Goal: Transaction & Acquisition: Purchase product/service

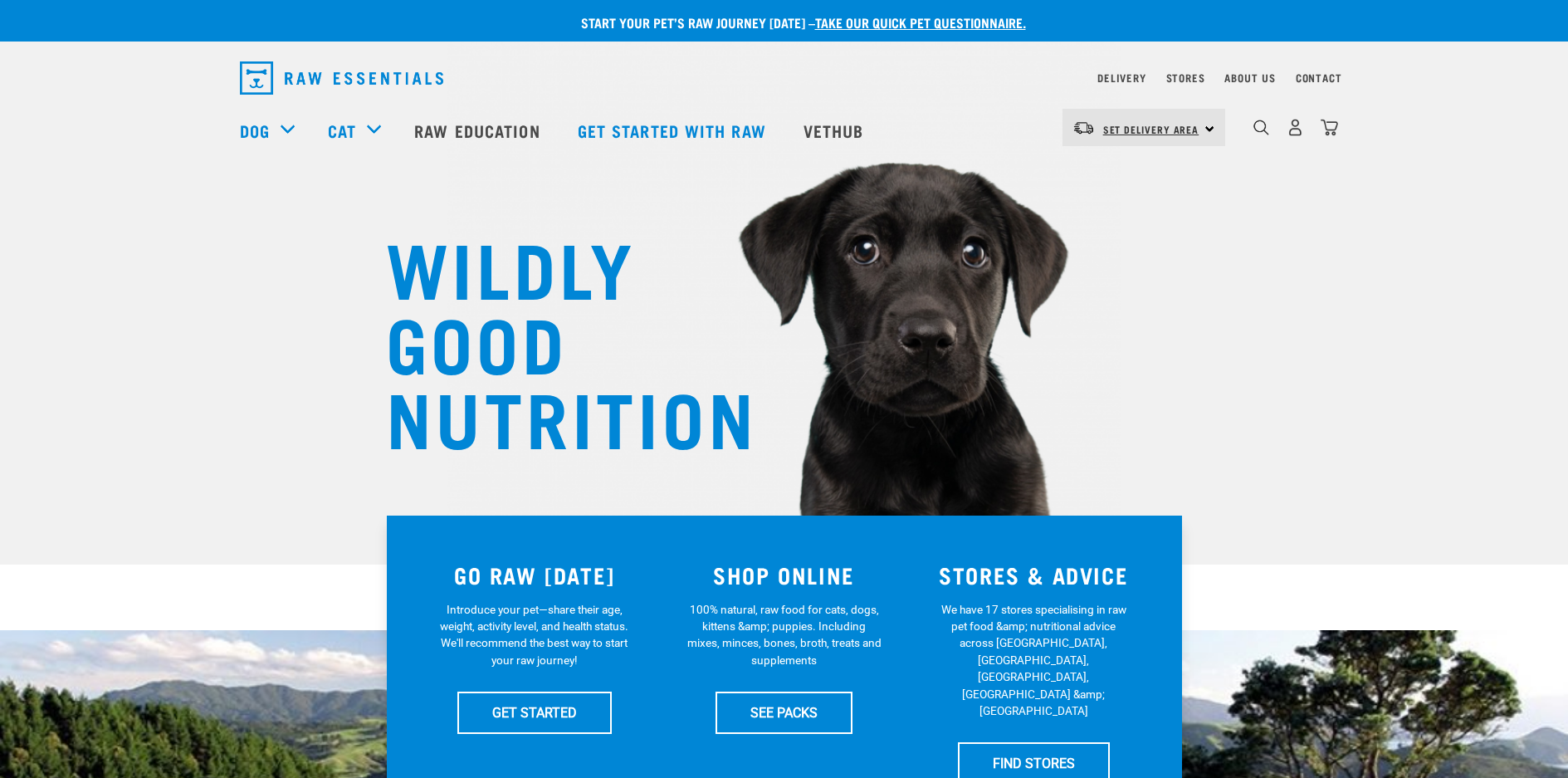
click at [1125, 130] on span "Set Delivery Area" at bounding box center [1151, 129] width 97 height 6
click at [1101, 179] on link "[GEOGRAPHIC_DATA]" at bounding box center [1142, 174] width 160 height 36
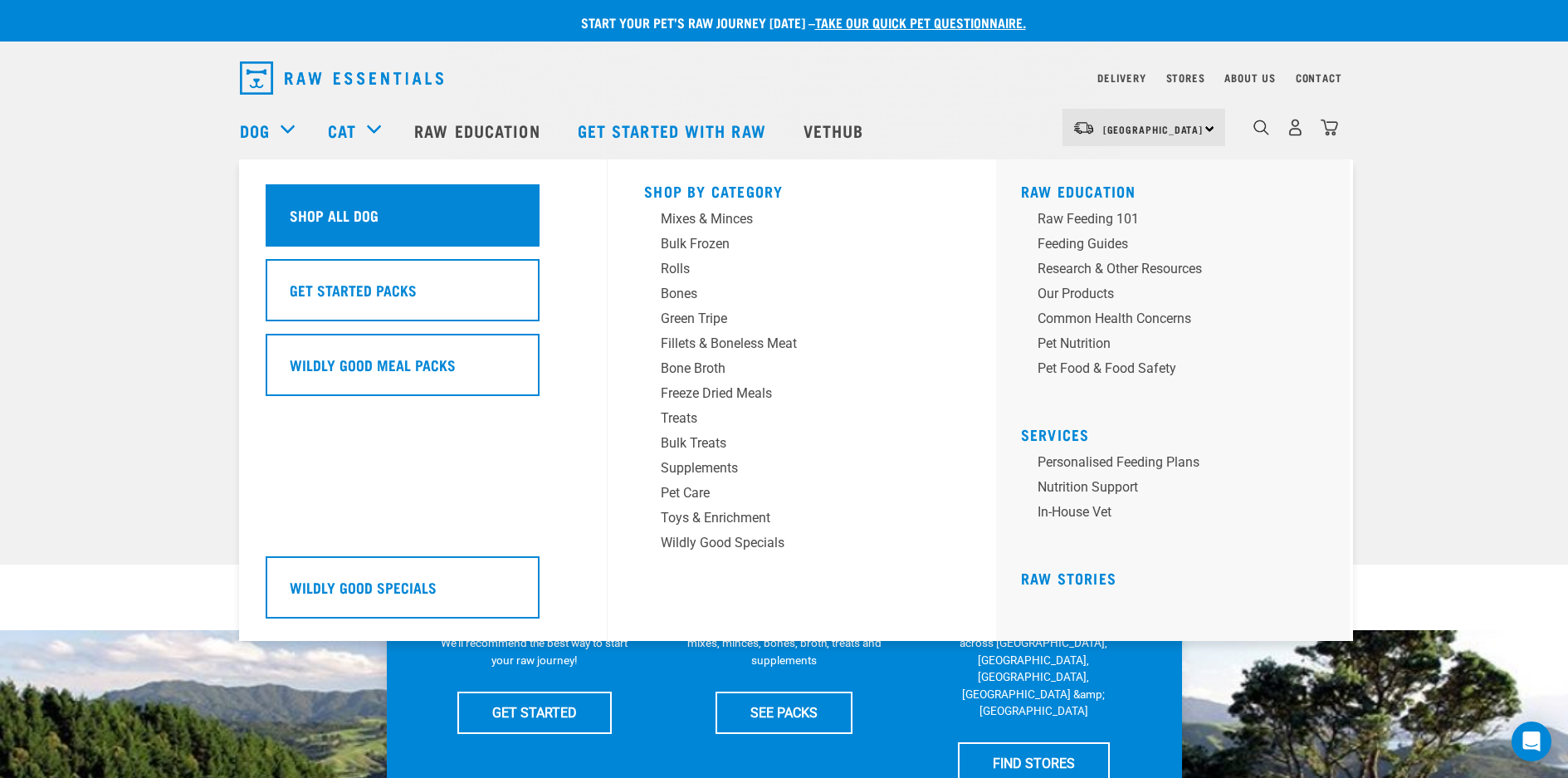
click at [300, 211] on h5 "Shop All Dog" at bounding box center [334, 215] width 89 height 21
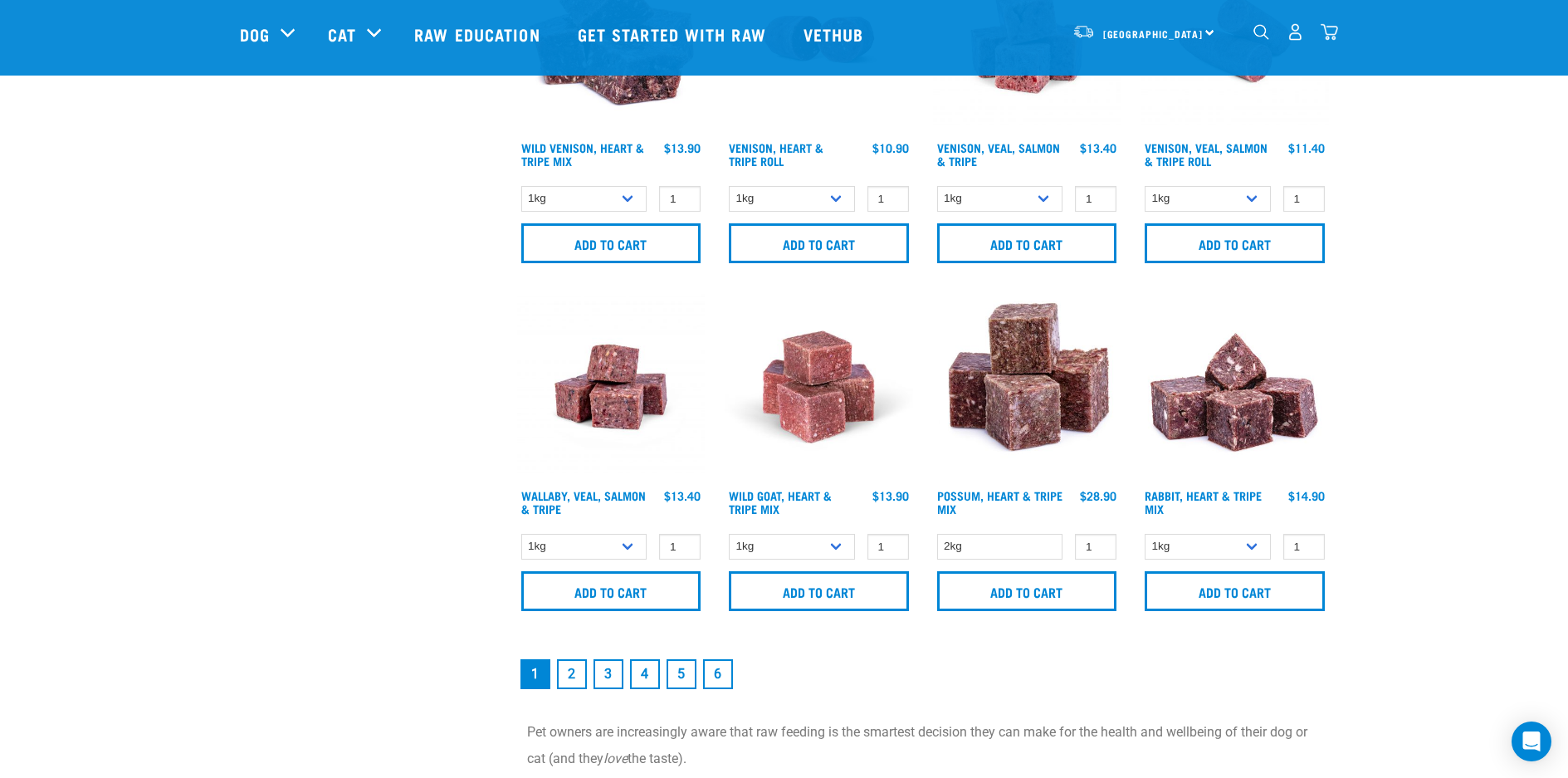
scroll to position [2270, 0]
click at [572, 668] on link "2" at bounding box center [572, 673] width 30 height 30
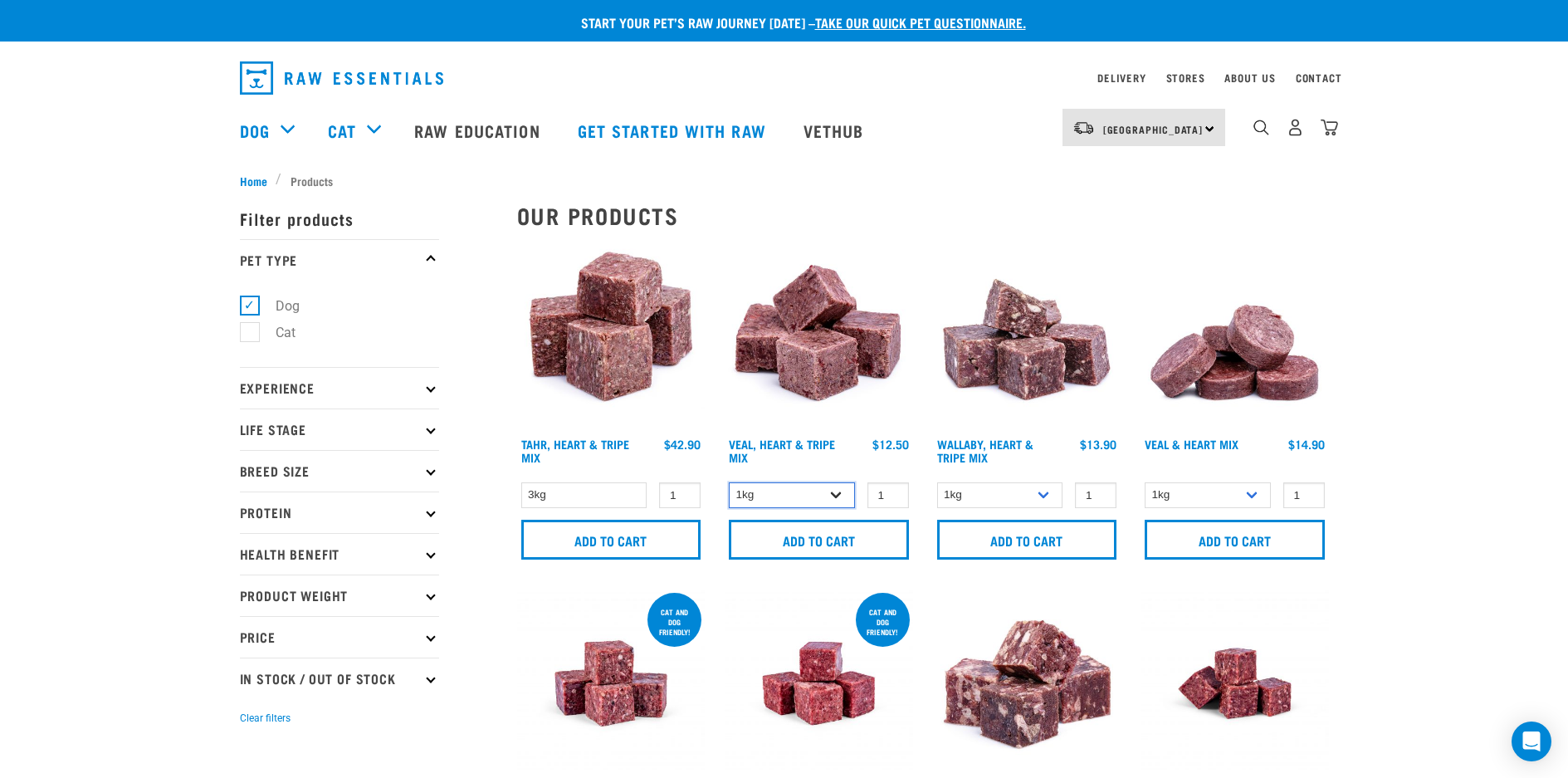
click at [839, 495] on select "1kg 3kg" at bounding box center [792, 495] width 126 height 26
select select "755"
click at [729, 483] on select "1kg 3kg" at bounding box center [792, 495] width 126 height 26
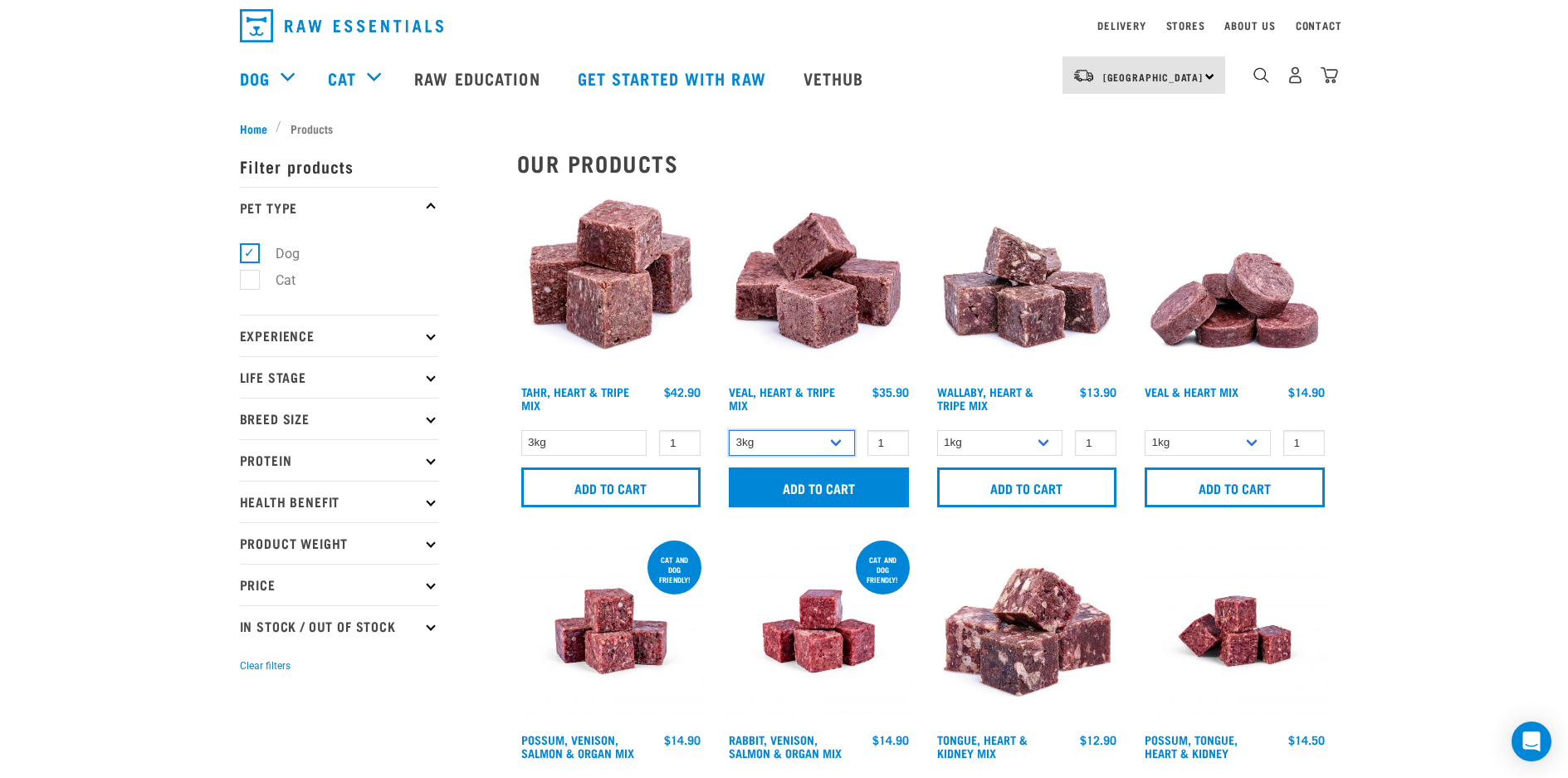
scroll to position [46, 0]
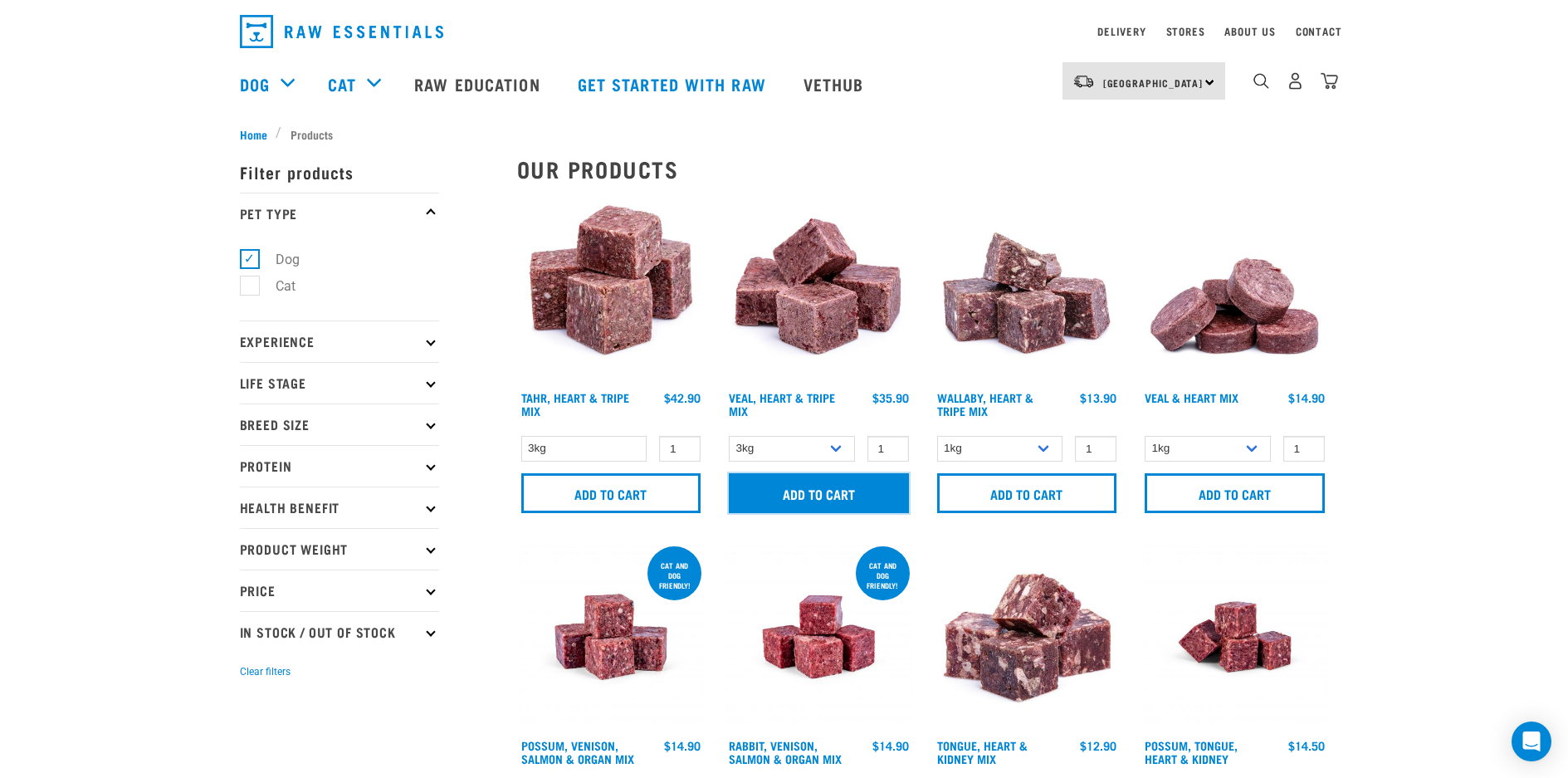
click at [836, 487] on input "Add to cart" at bounding box center [818, 492] width 180 height 40
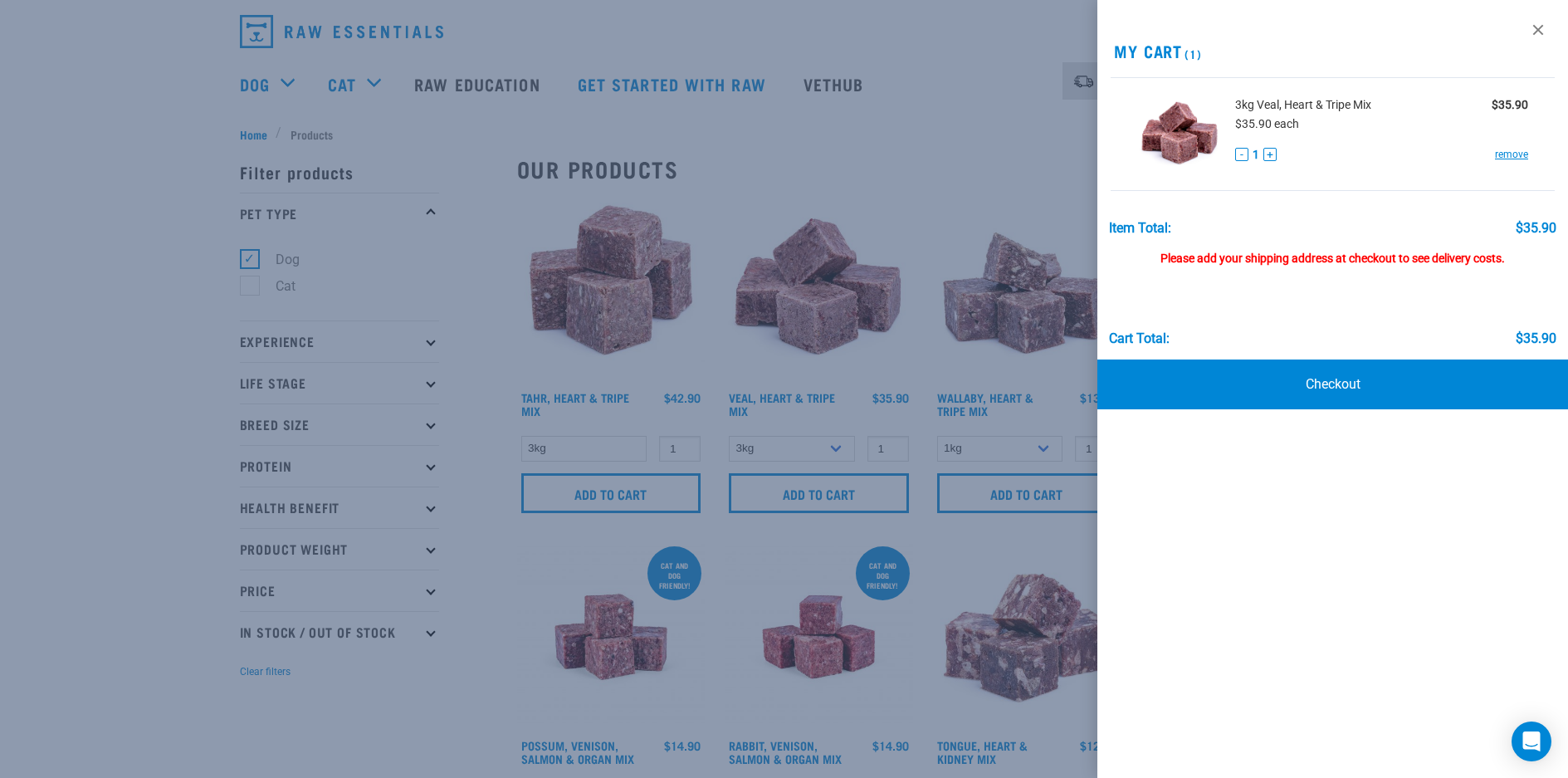
click at [925, 133] on div at bounding box center [784, 389] width 1568 height 778
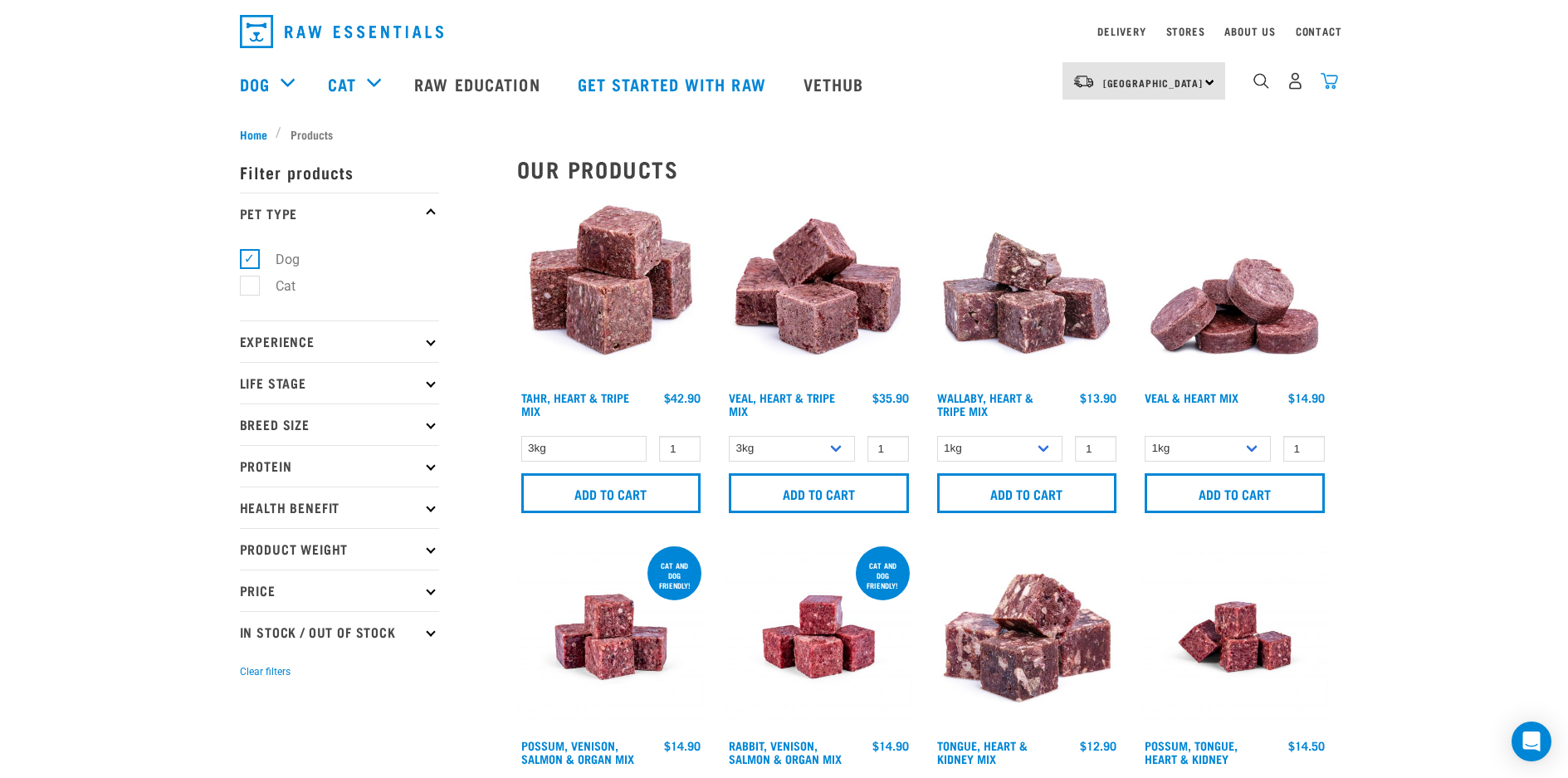
click at [1324, 90] on img "dropdown navigation" at bounding box center [1329, 81] width 18 height 18
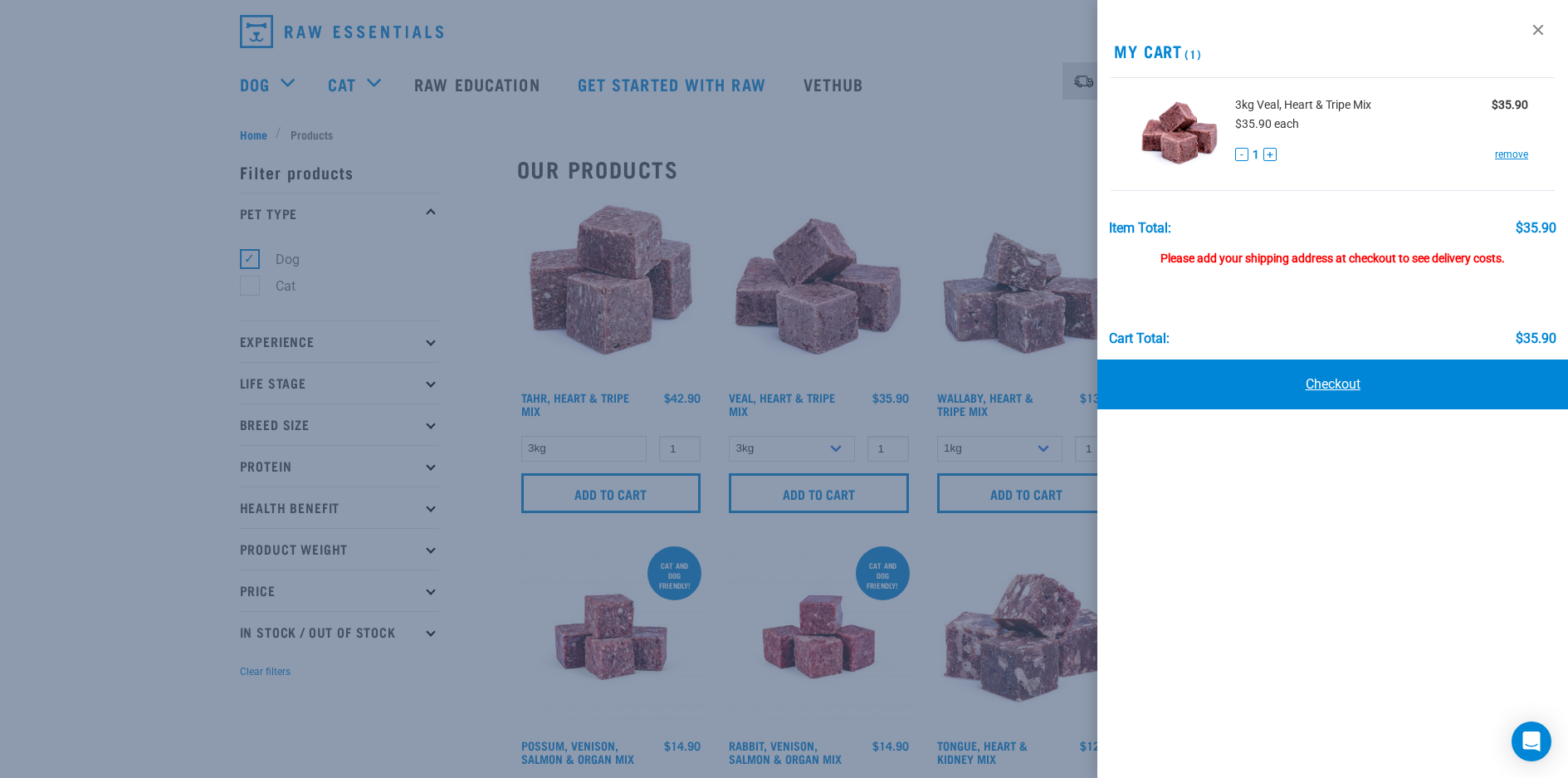
click at [1257, 392] on link "Checkout" at bounding box center [1333, 384] width 470 height 50
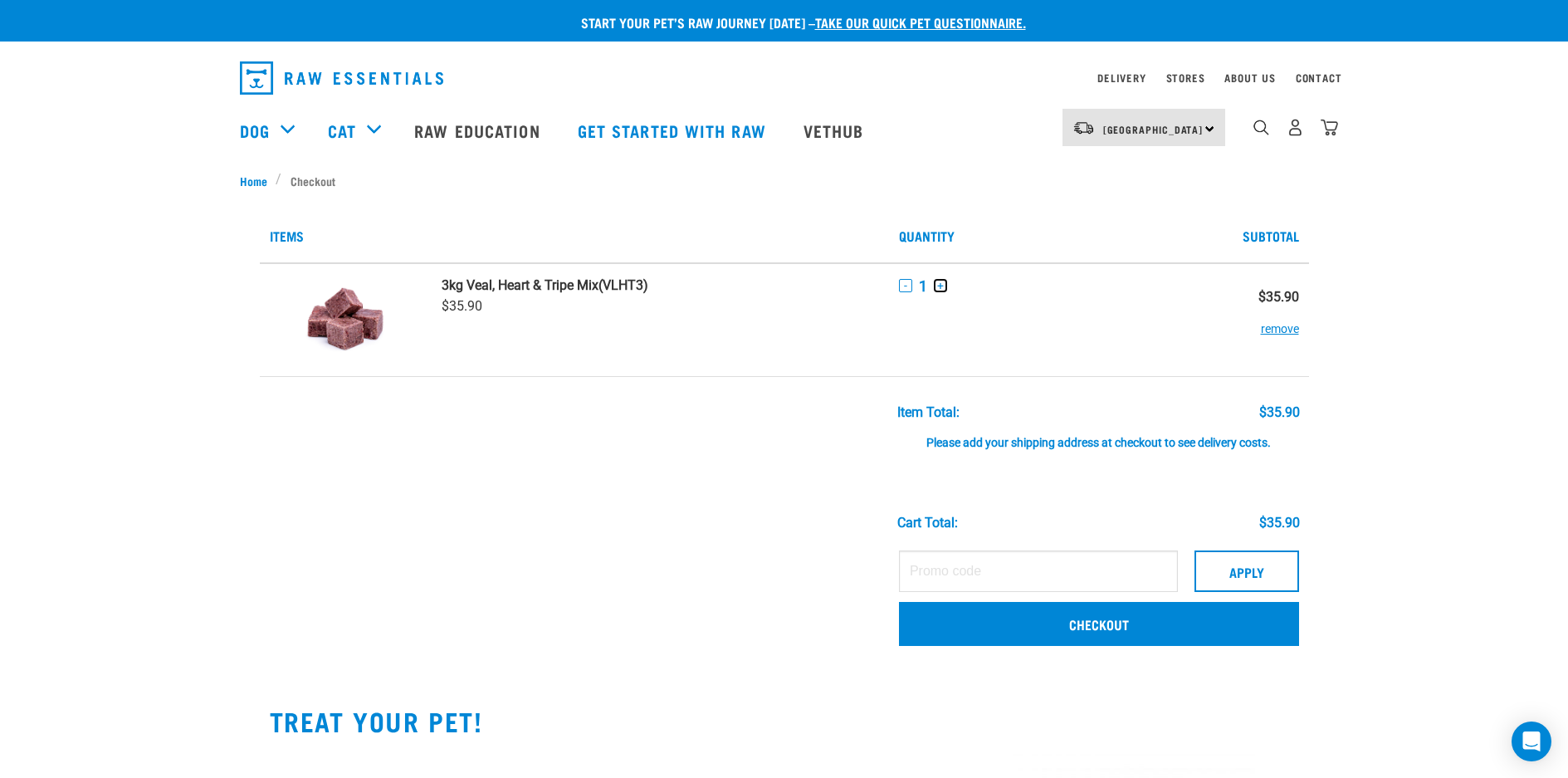
click at [942, 289] on button "+" at bounding box center [940, 285] width 13 height 13
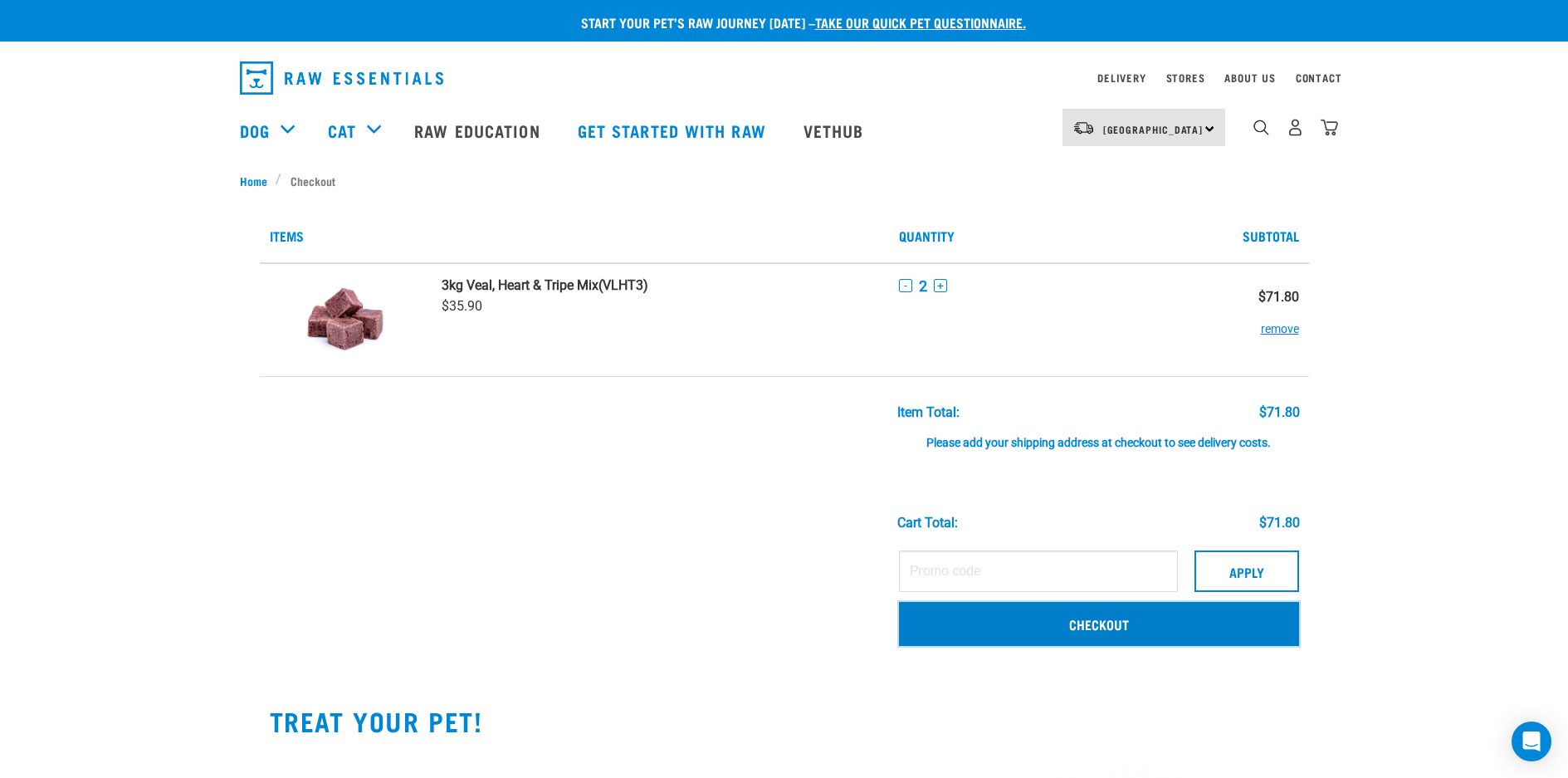
click at [981, 617] on link "Checkout" at bounding box center [1099, 623] width 400 height 43
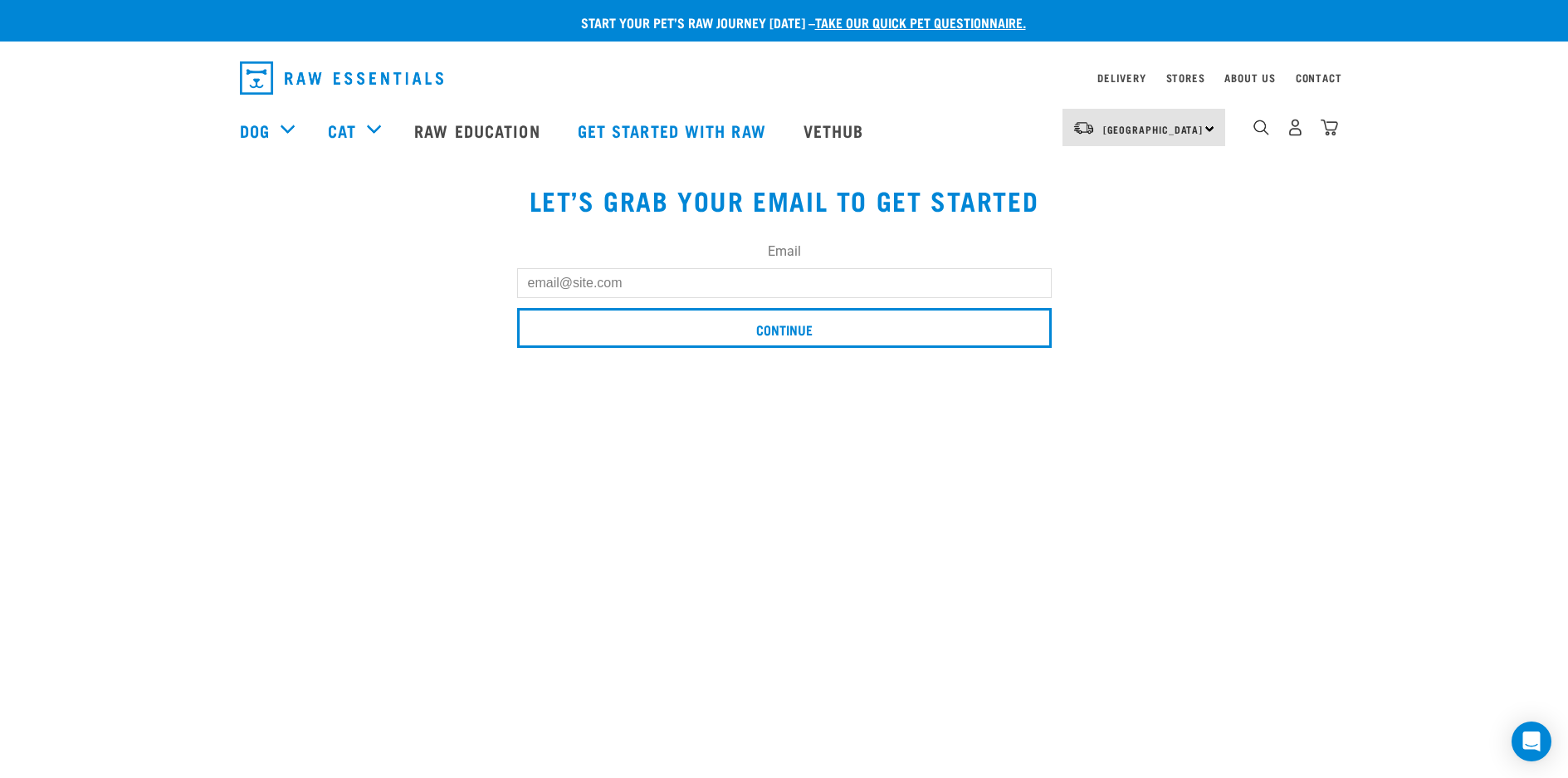
click at [886, 282] on input "Email" at bounding box center [784, 283] width 534 height 30
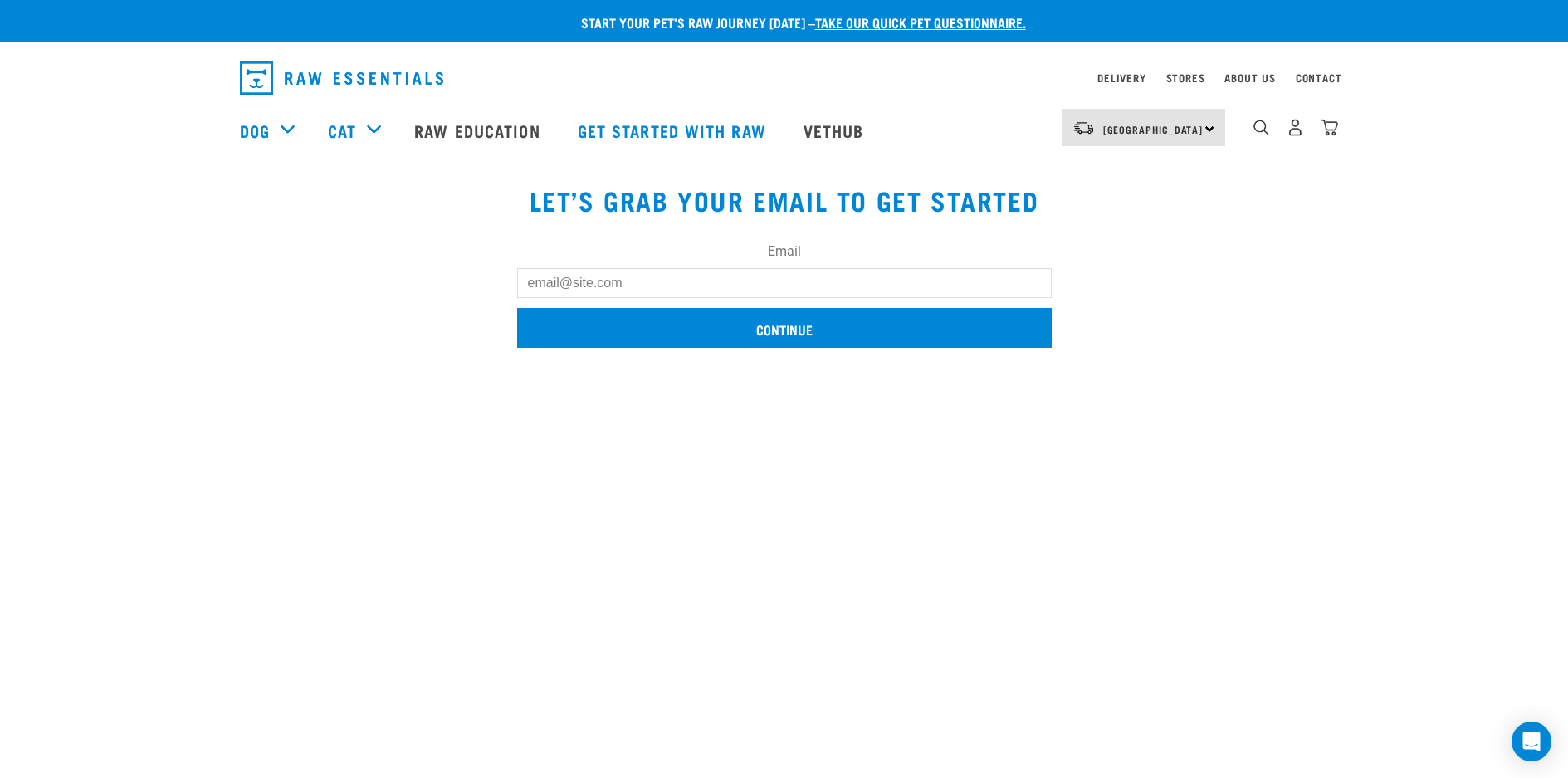
type input "[EMAIL_ADDRESS][DOMAIN_NAME]"
click at [743, 334] on input "Continue" at bounding box center [784, 327] width 534 height 40
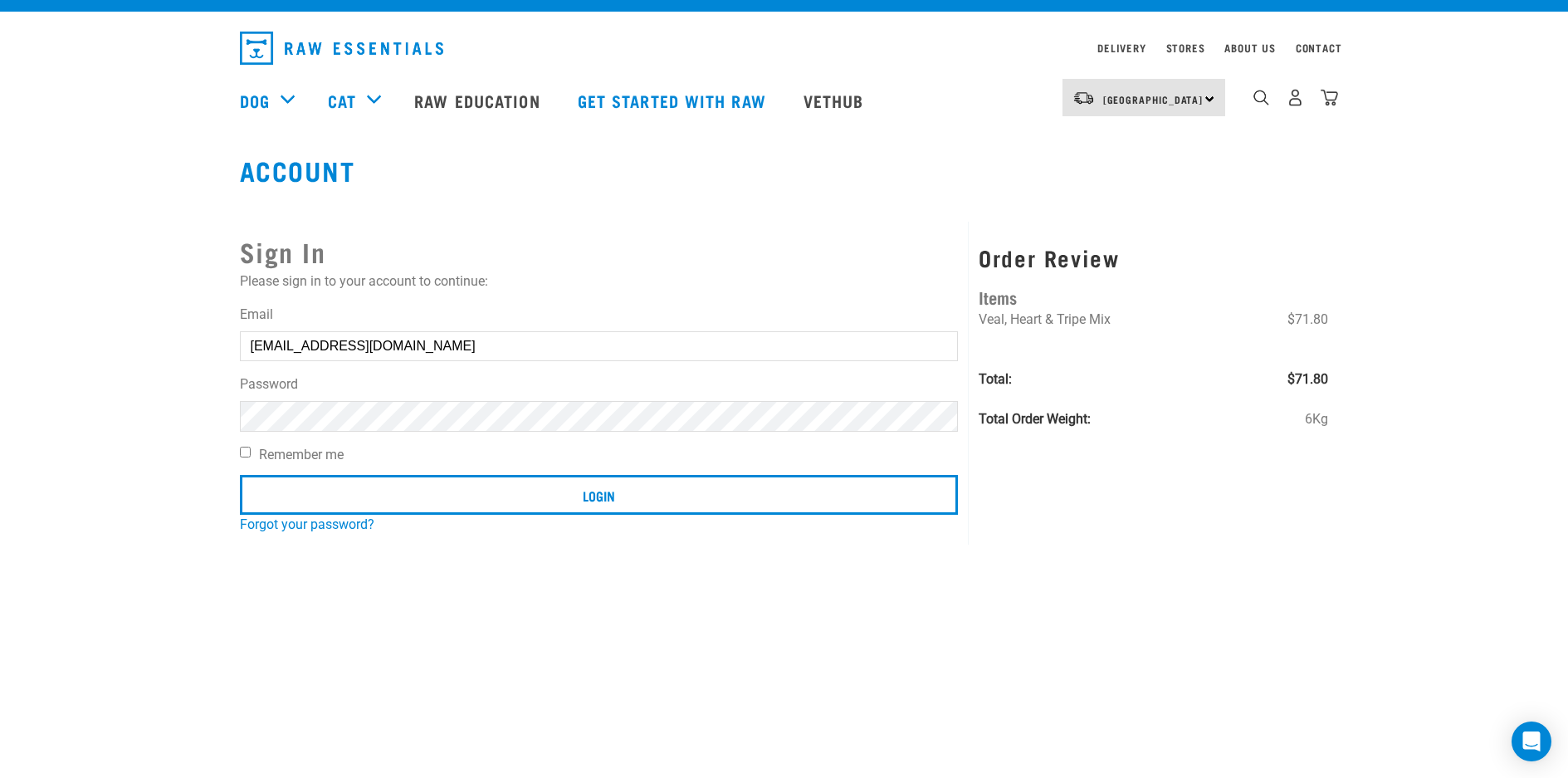
scroll to position [31, 0]
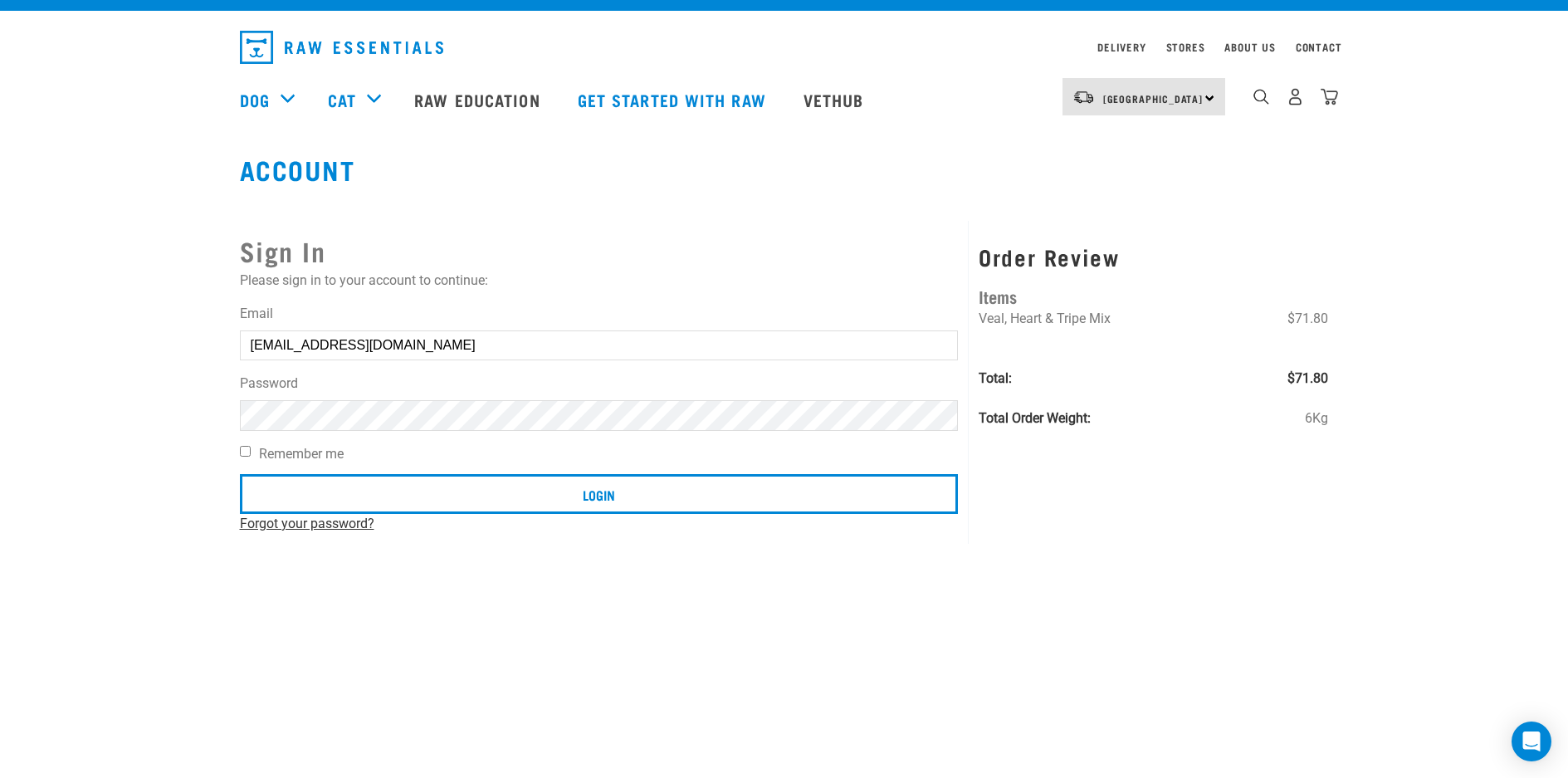
click at [275, 520] on link "Forgot your password?" at bounding box center [307, 523] width 135 height 16
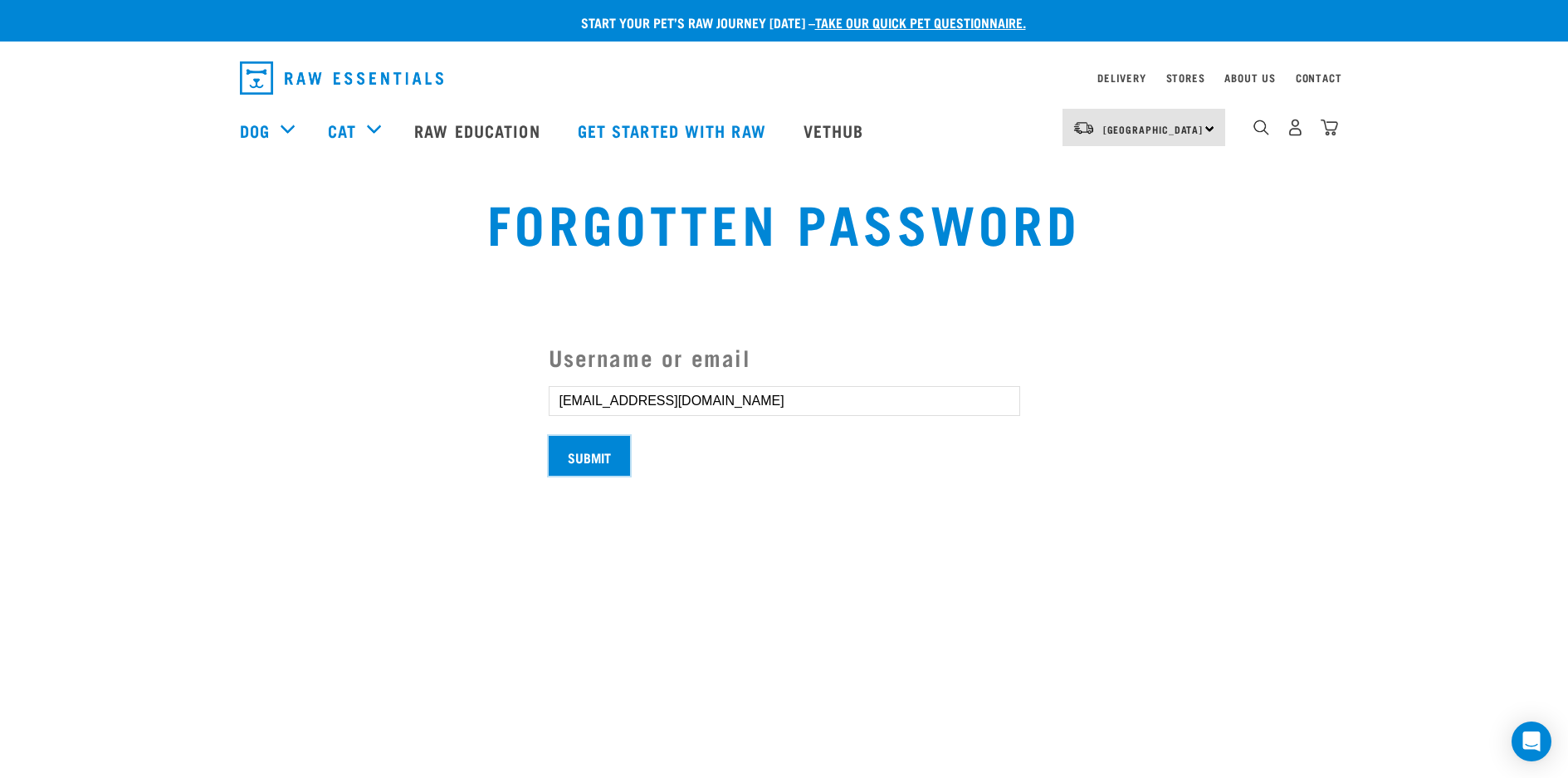
click at [575, 461] on input "Submit" at bounding box center [589, 455] width 82 height 40
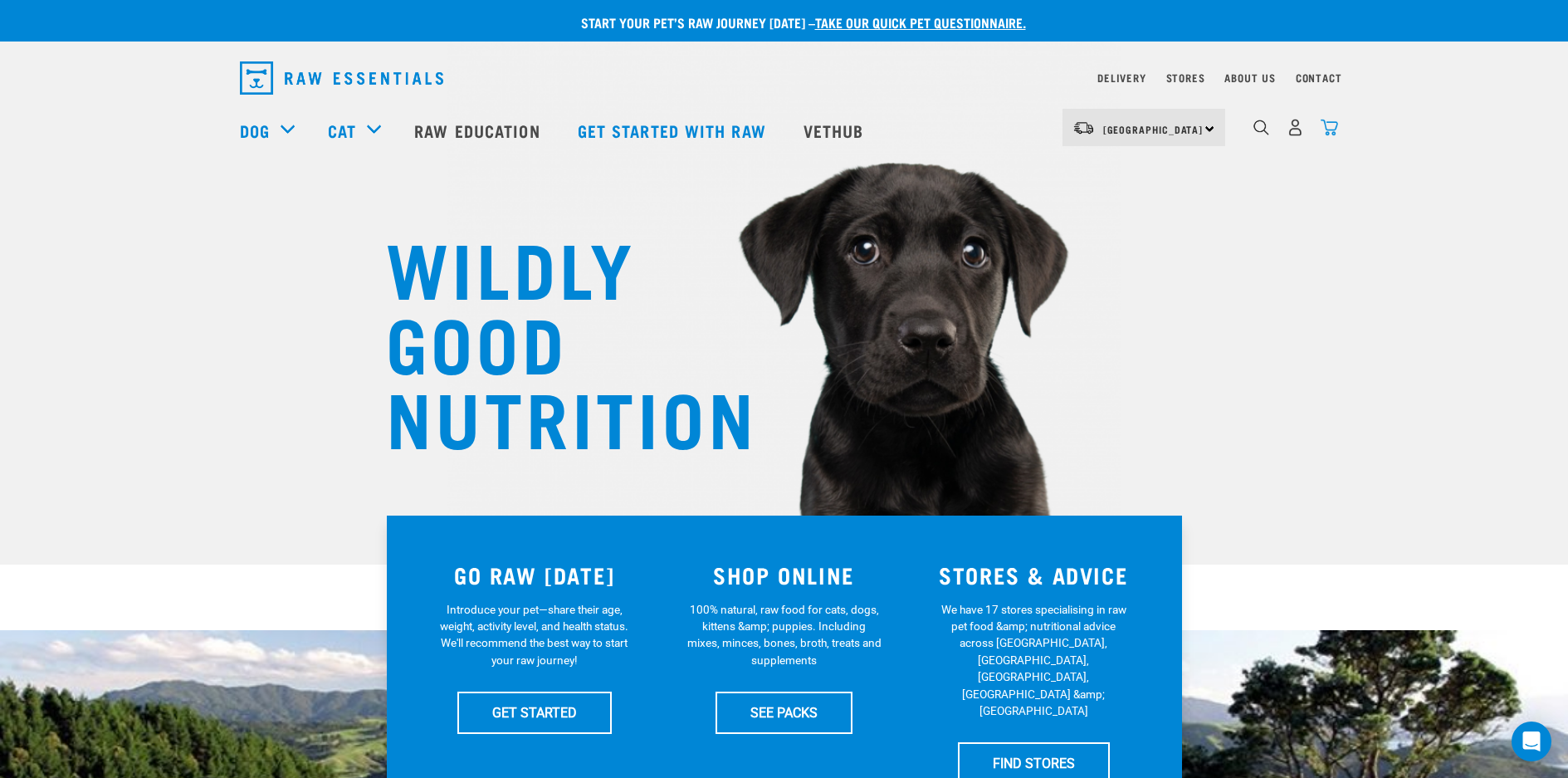
click at [1328, 135] on img "dropdown navigation" at bounding box center [1329, 128] width 18 height 18
click at [1326, 128] on link "dropdown navigation" at bounding box center [1329, 131] width 18 height 8
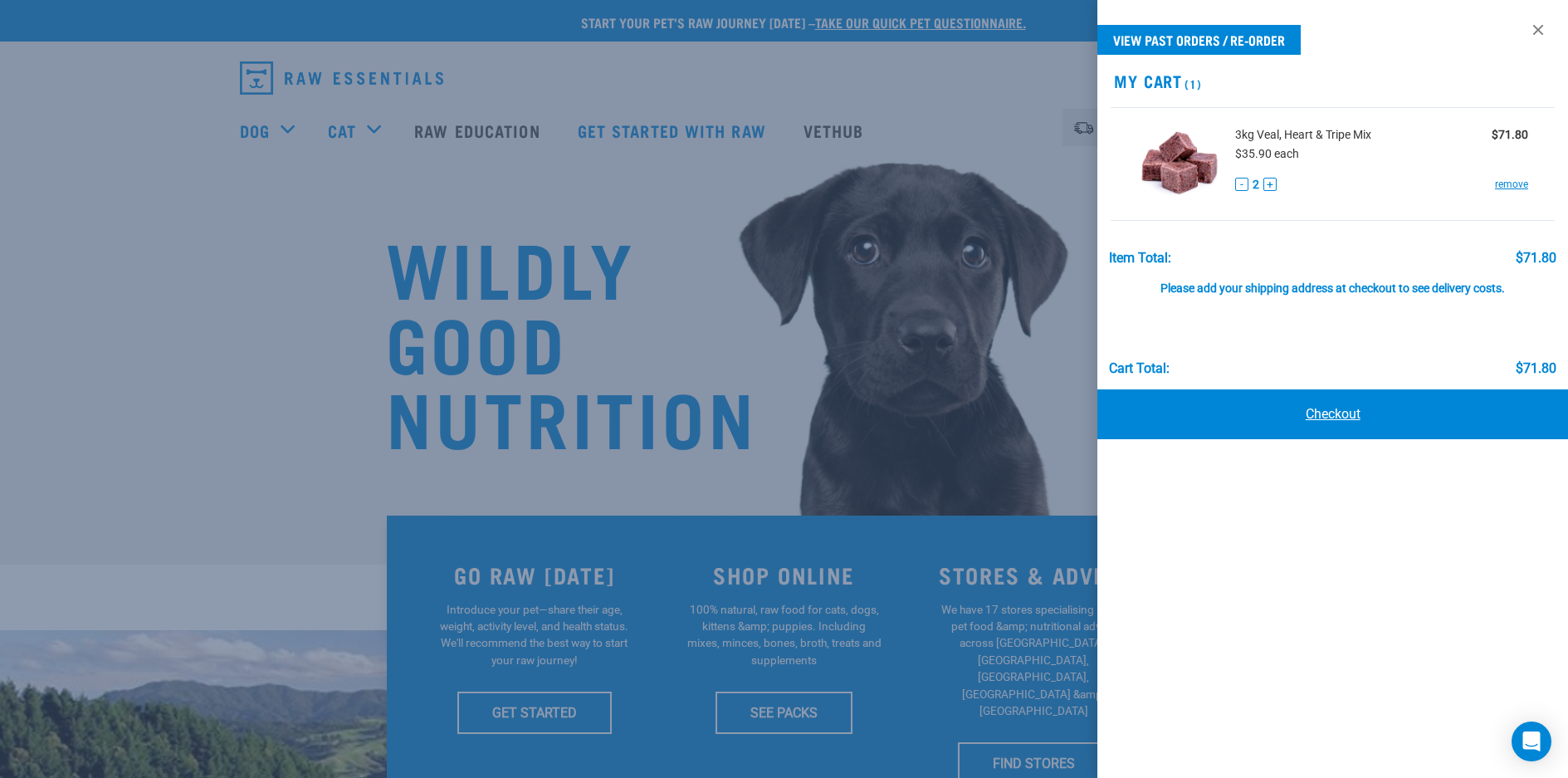
click at [1493, 405] on link "Checkout" at bounding box center [1333, 414] width 470 height 50
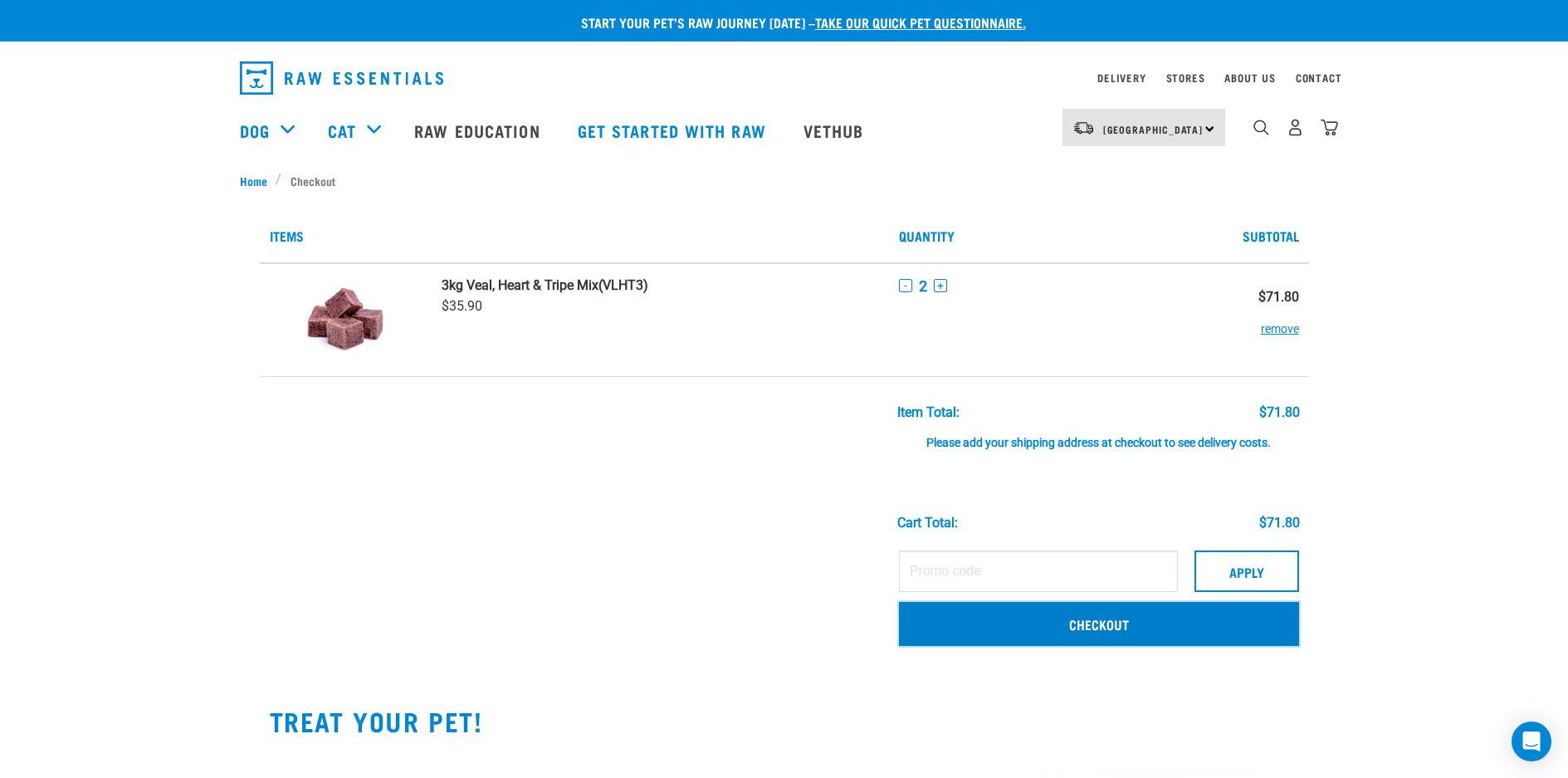
click at [1166, 623] on link "Checkout" at bounding box center [1099, 623] width 400 height 43
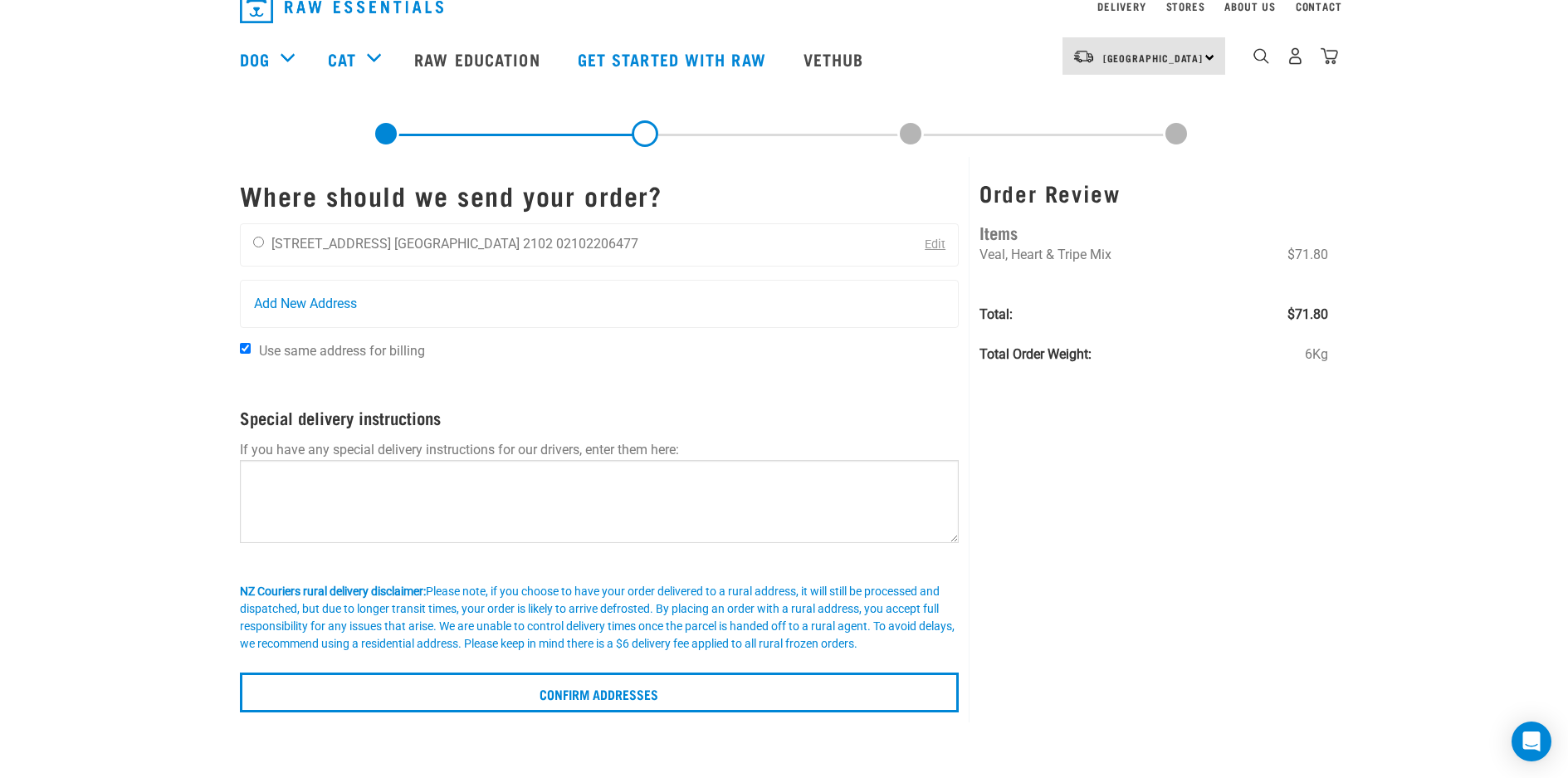
scroll to position [18, 0]
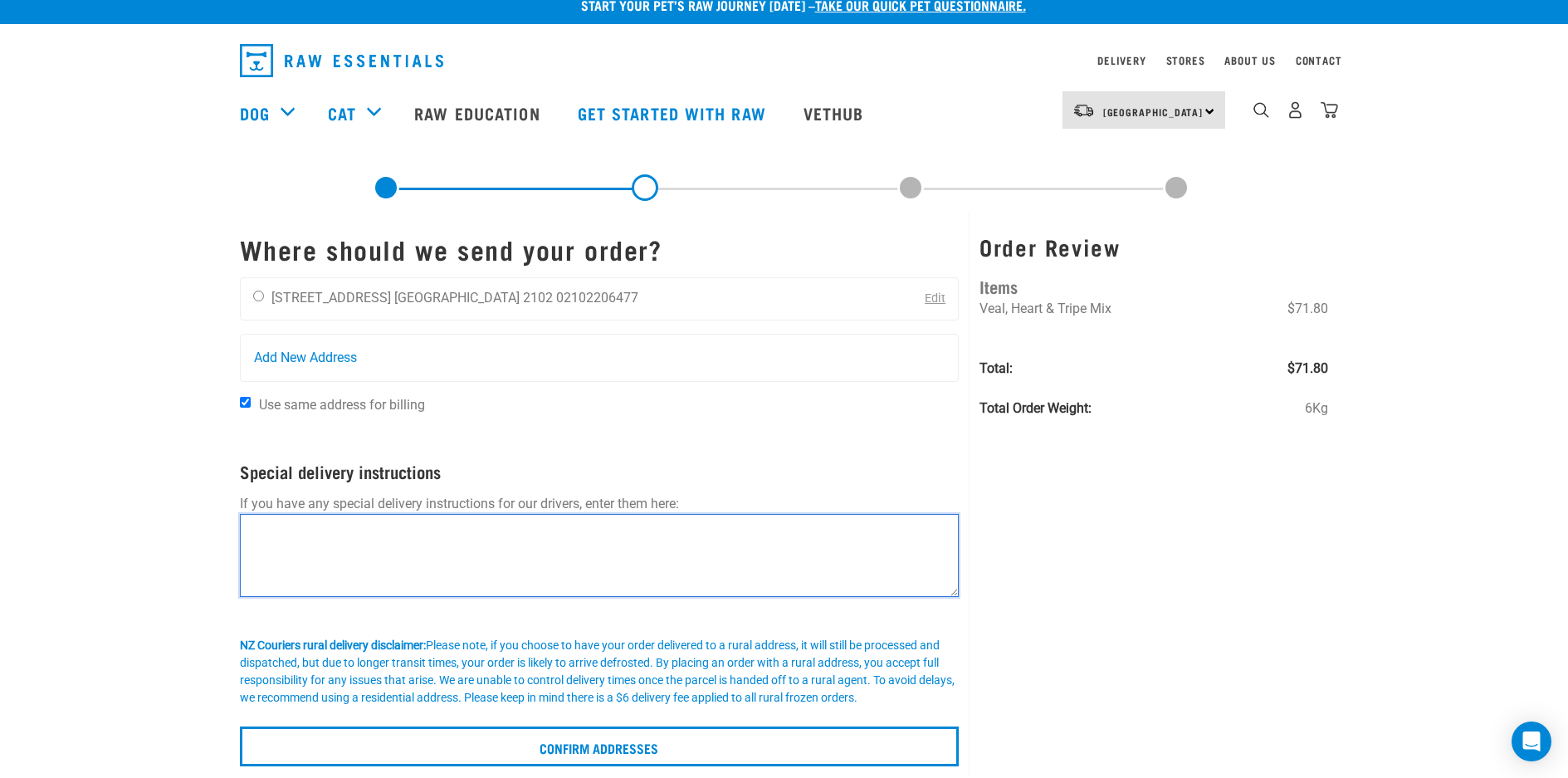
click at [716, 533] on textarea at bounding box center [599, 555] width 720 height 83
click at [319, 534] on textarea "the driveway is on [GEOGRAPHIC_DATA]" at bounding box center [599, 555] width 720 height 83
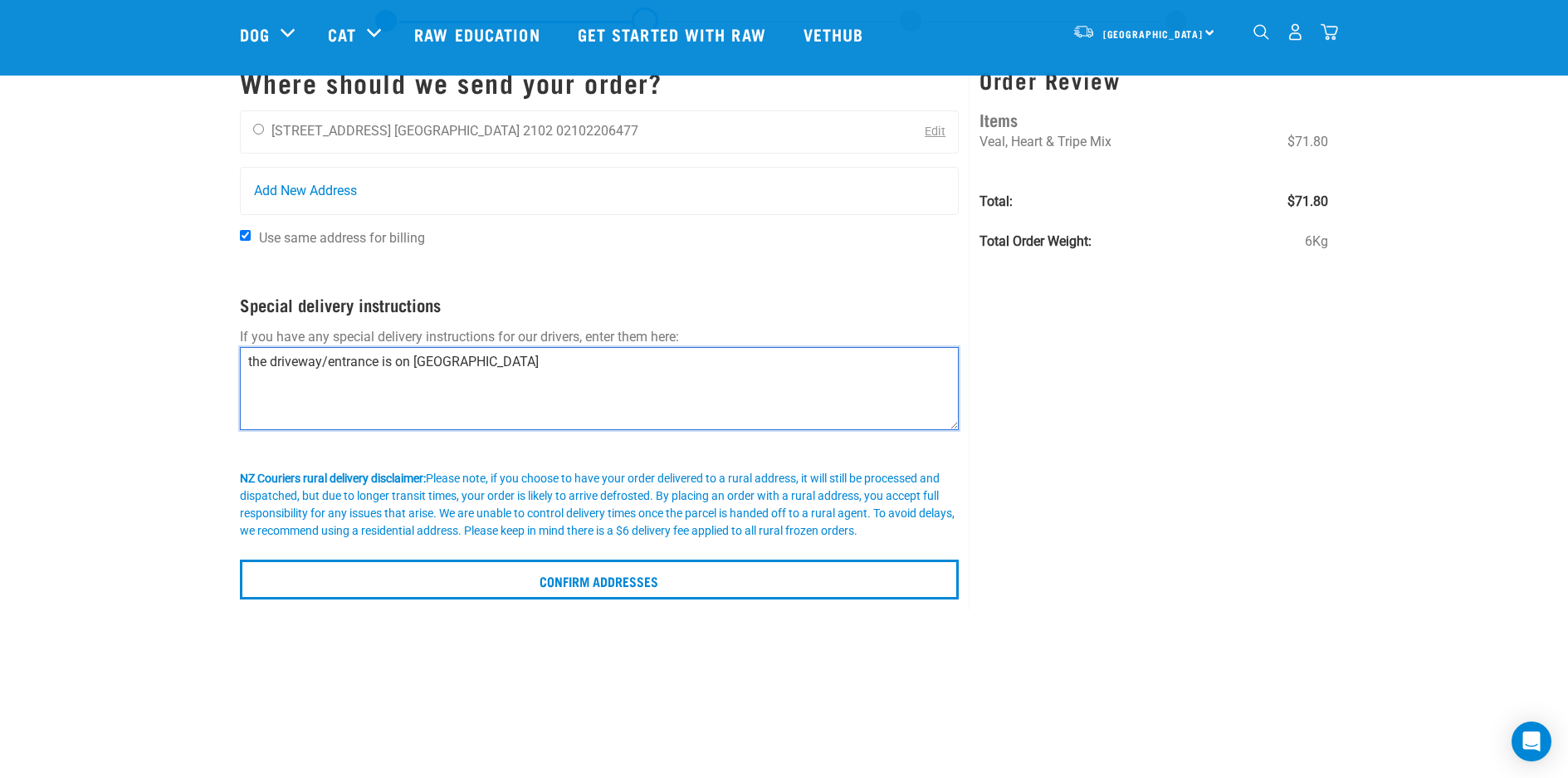
scroll to position [63, 0]
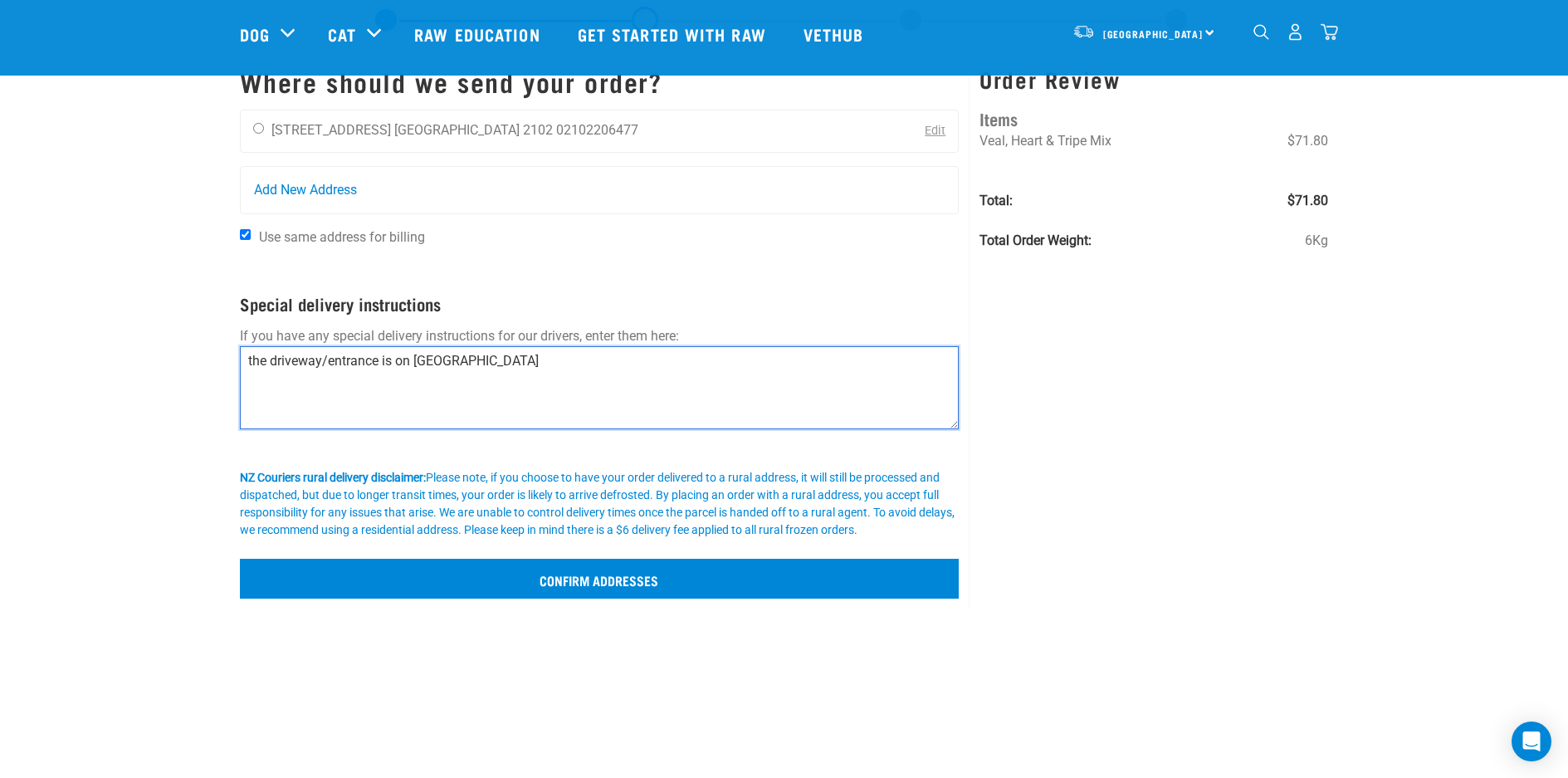
type textarea "the driveway/entrance is on [GEOGRAPHIC_DATA]"
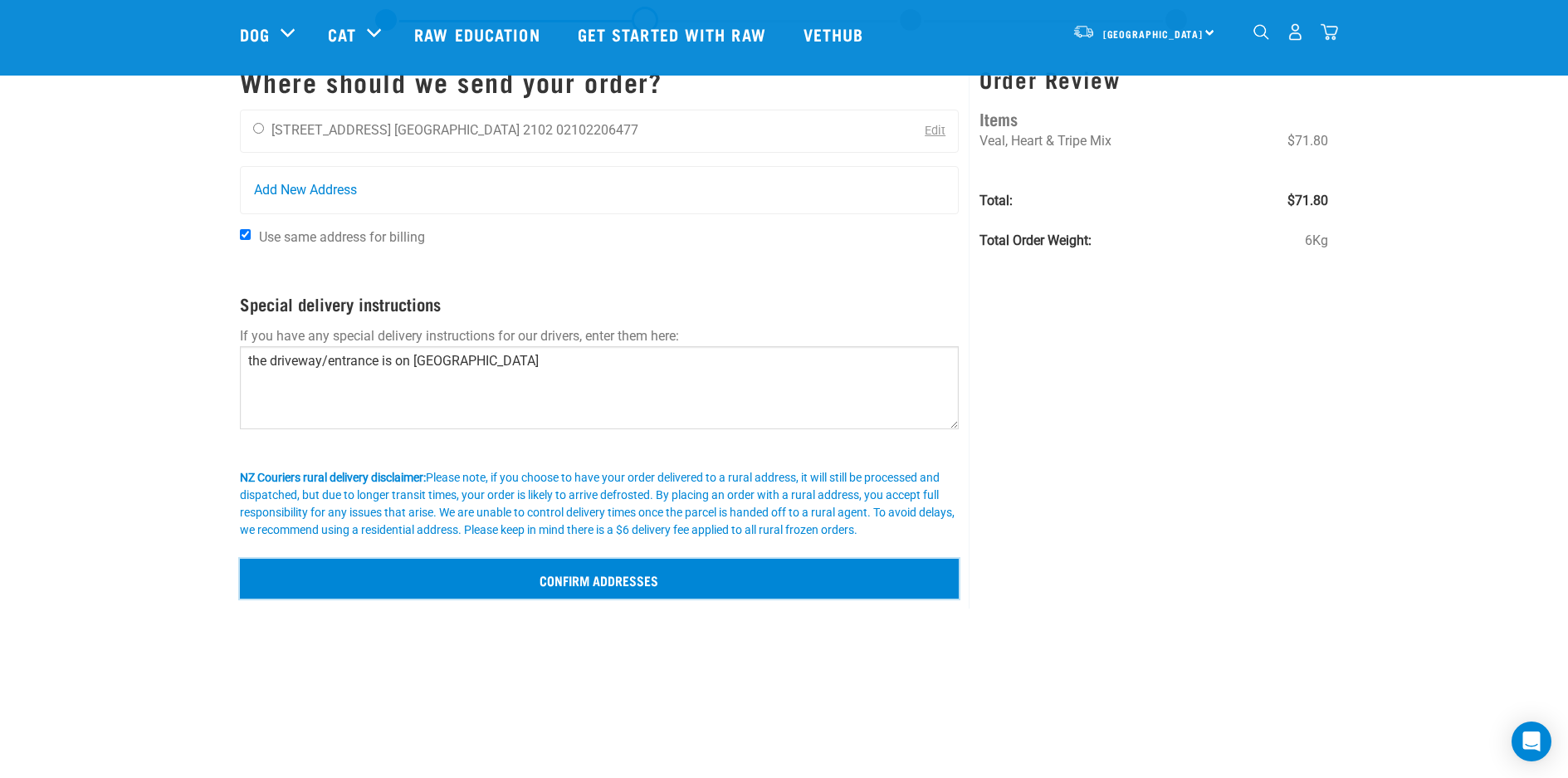
click at [539, 589] on input "Confirm addresses" at bounding box center [599, 578] width 720 height 40
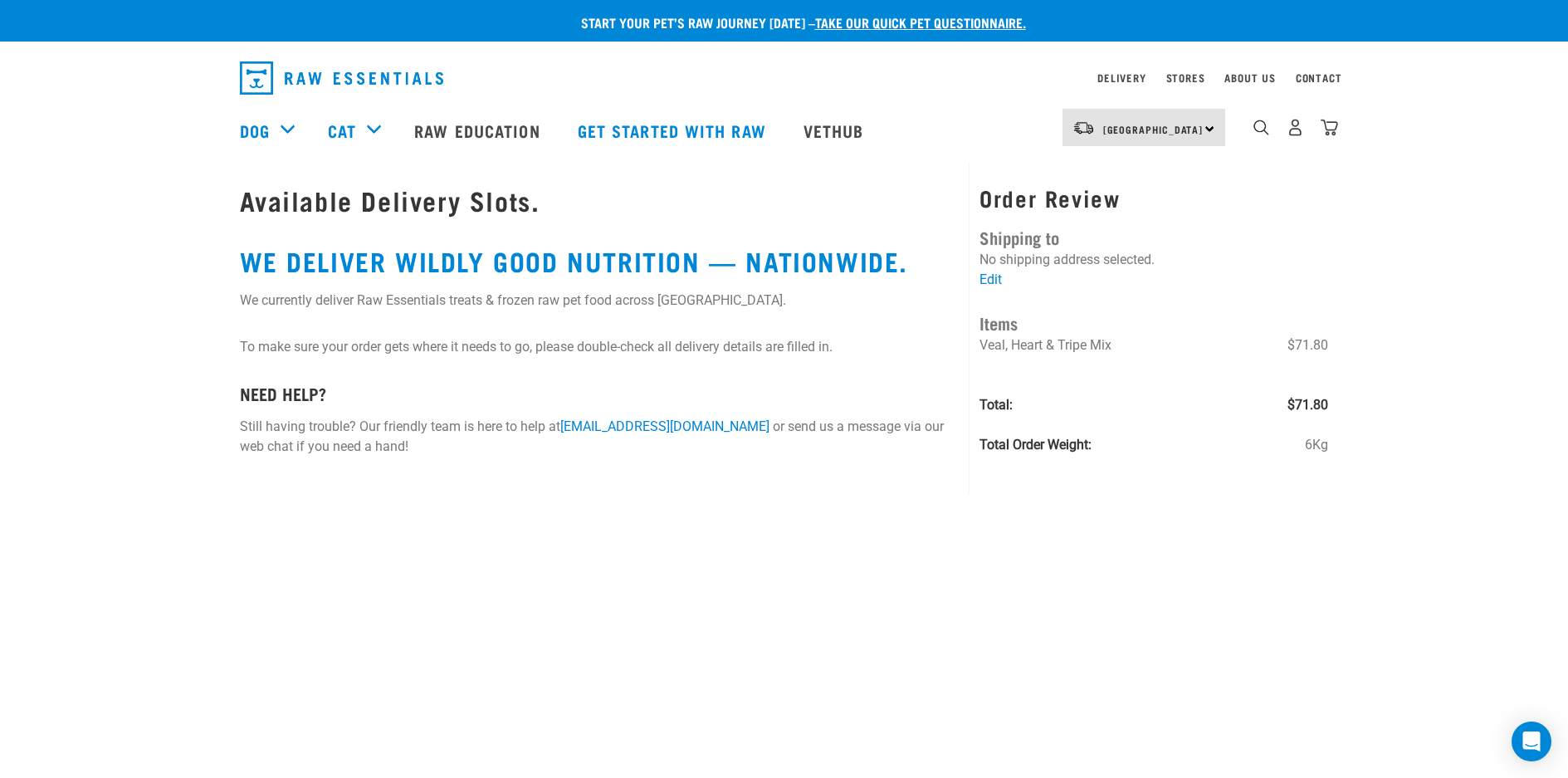
click at [444, 204] on h1 "Available Delivery Slots." at bounding box center [599, 200] width 720 height 30
click at [419, 253] on h2 "WE DELIVER WILDLY GOOD NUTRITION — NATIONWIDE." at bounding box center [599, 261] width 720 height 30
click at [996, 285] on link "Edit" at bounding box center [990, 279] width 22 height 16
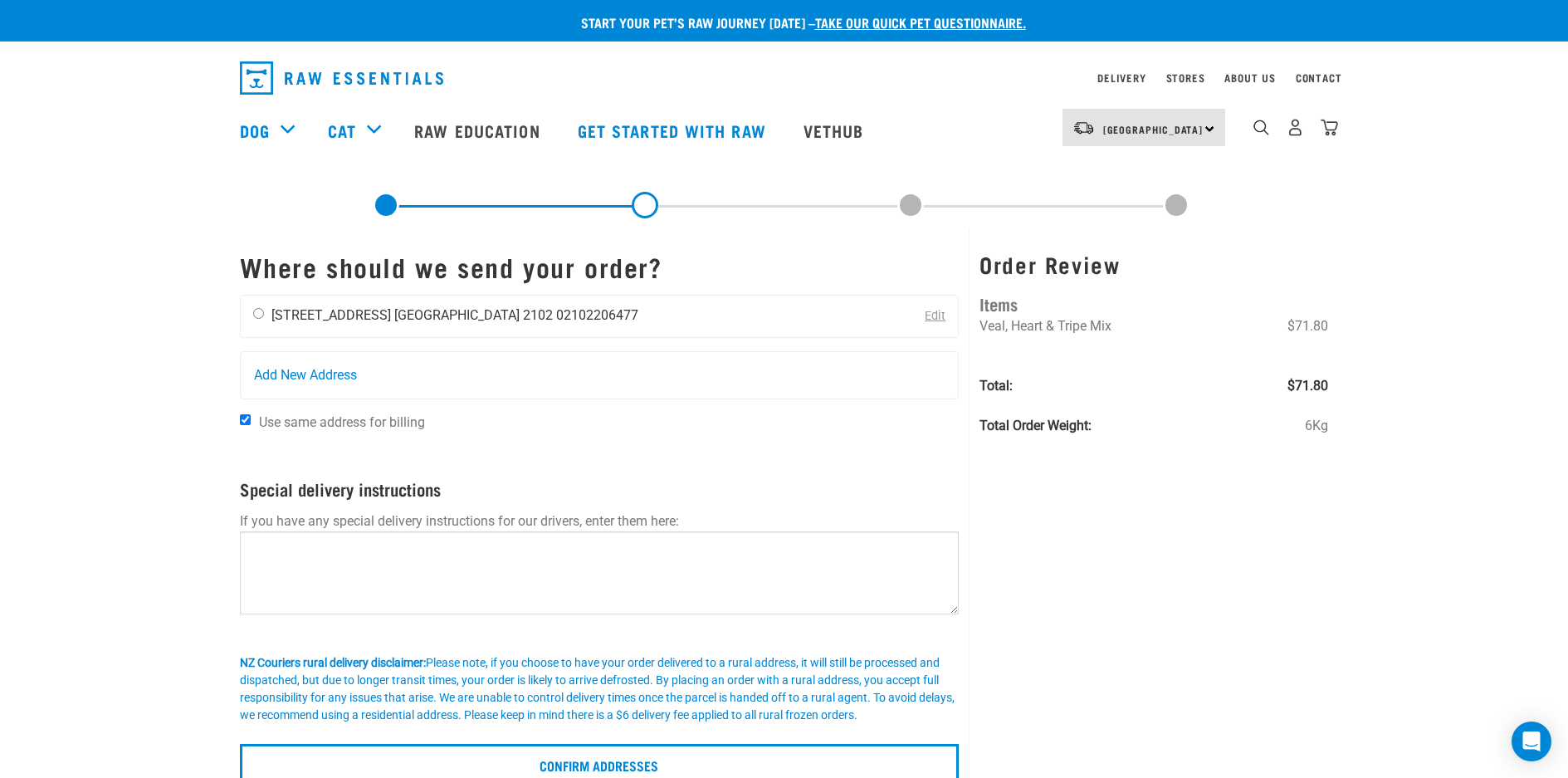
click at [532, 326] on div "View Boonprasert [STREET_ADDRESS] [GEOGRAPHIC_DATA] 2102 02102206477" at bounding box center [445, 316] width 410 height 42
click at [264, 312] on input "radio" at bounding box center [258, 313] width 11 height 11
radio input "true"
click at [354, 581] on textarea at bounding box center [599, 573] width 720 height 83
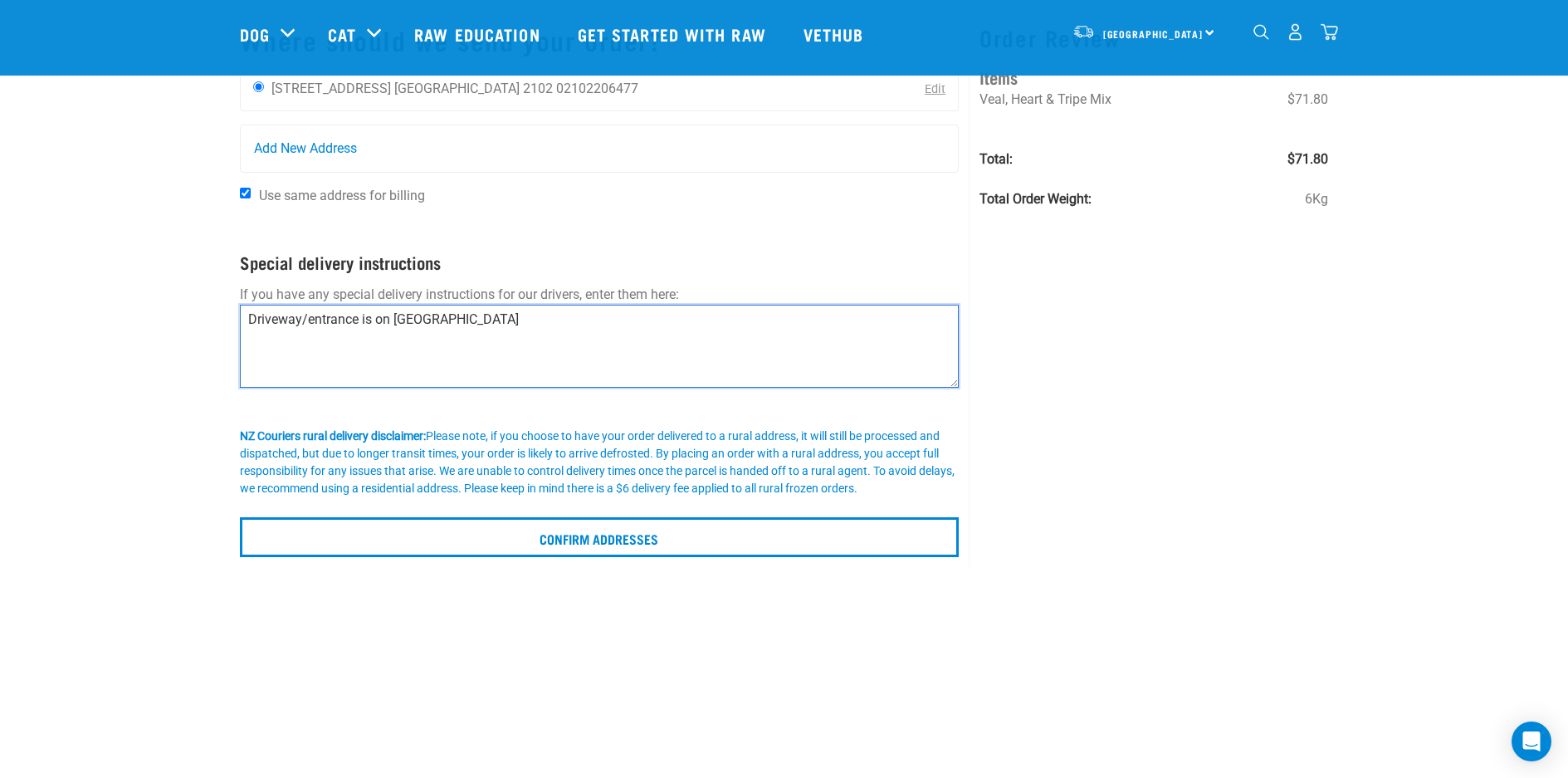
scroll to position [106, 0]
type textarea "Driveway/entrance is on Maich Road"
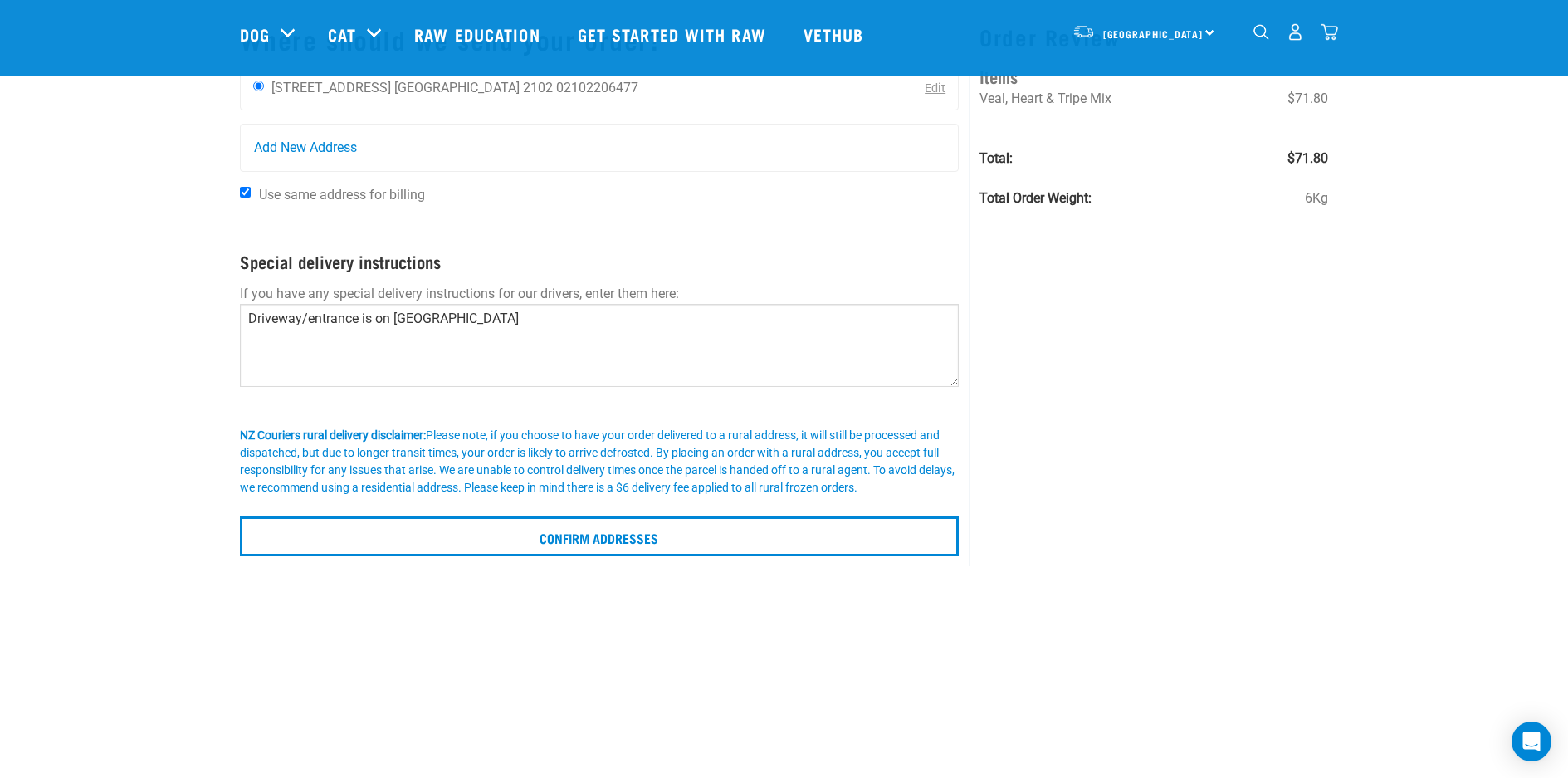
click at [502, 556] on div "Where should we send your order? View Boonprasert 1/12 Browns Road Auckland 210…" at bounding box center [600, 283] width 740 height 565
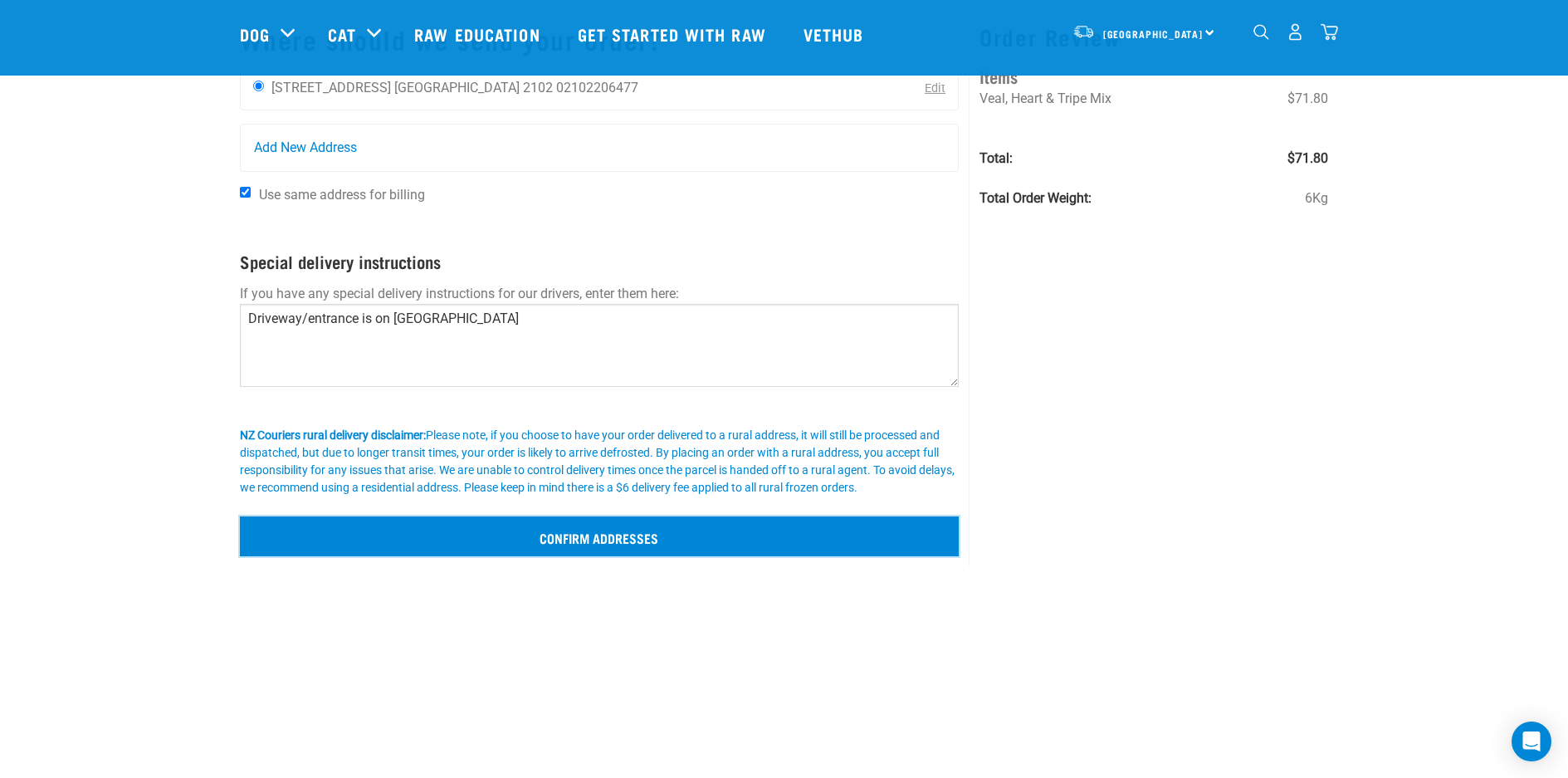
click at [504, 546] on input "Confirm addresses" at bounding box center [599, 536] width 720 height 40
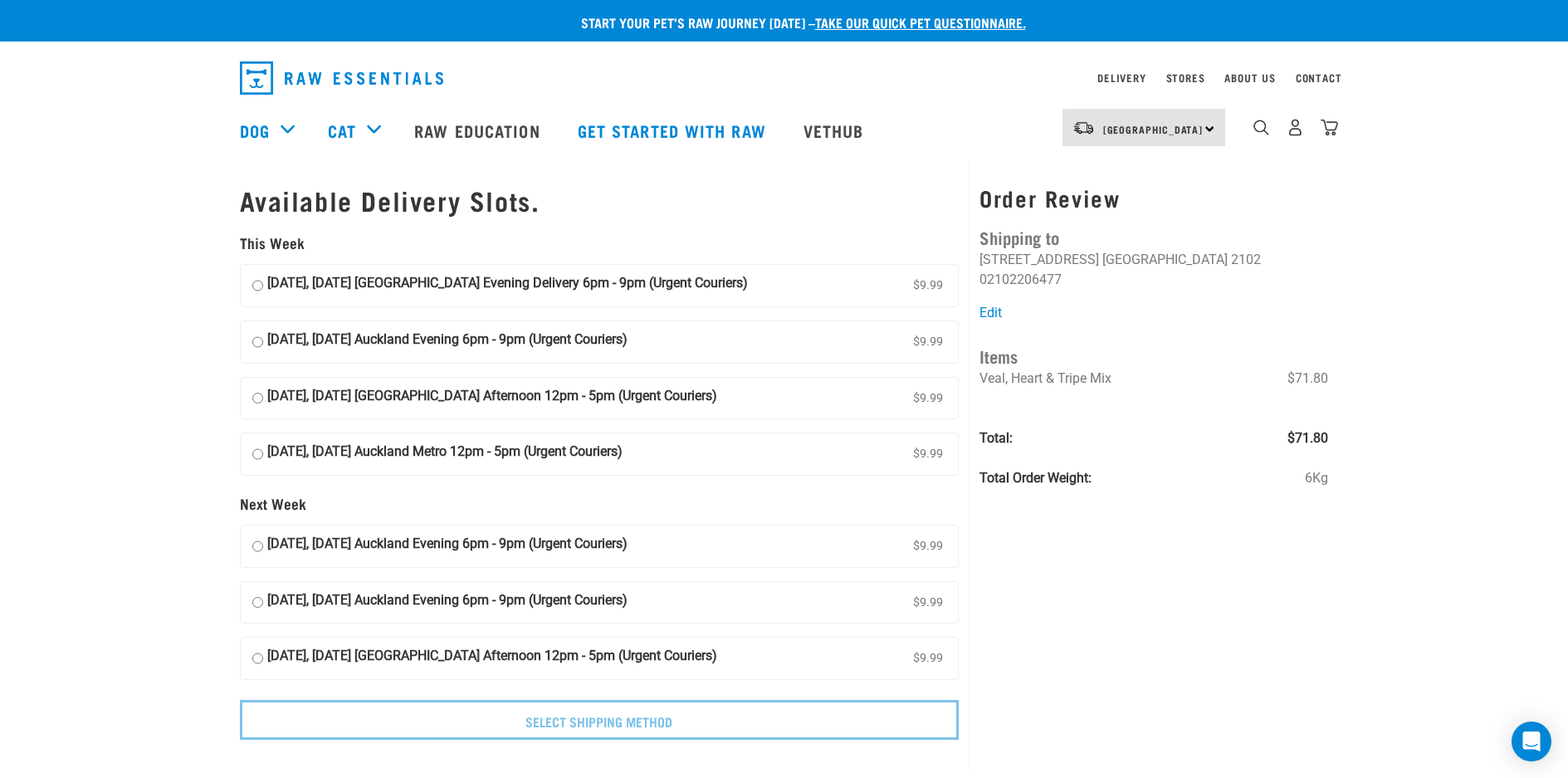
click at [511, 289] on strong "04 September, Thursday Auckland Evening Delivery 6pm - 9pm (Urgent Couriers)" at bounding box center [508, 286] width 481 height 25
click at [264, 289] on input "04 September, Thursday Auckland Evening Delivery 6pm - 9pm (Urgent Couriers) $9…" at bounding box center [257, 286] width 11 height 25
radio input "true"
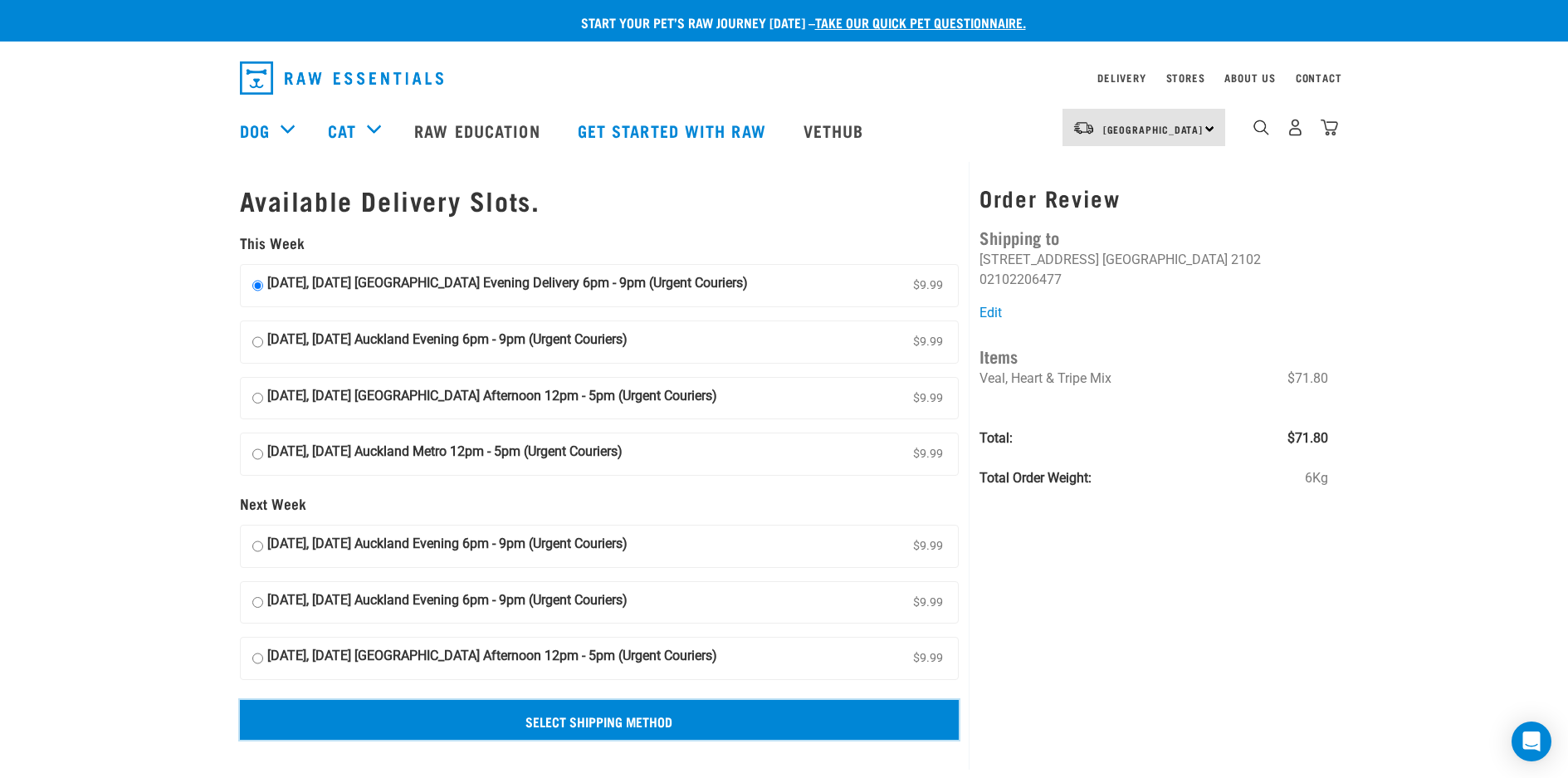
click at [748, 714] on input "Select Shipping Method" at bounding box center [599, 719] width 720 height 40
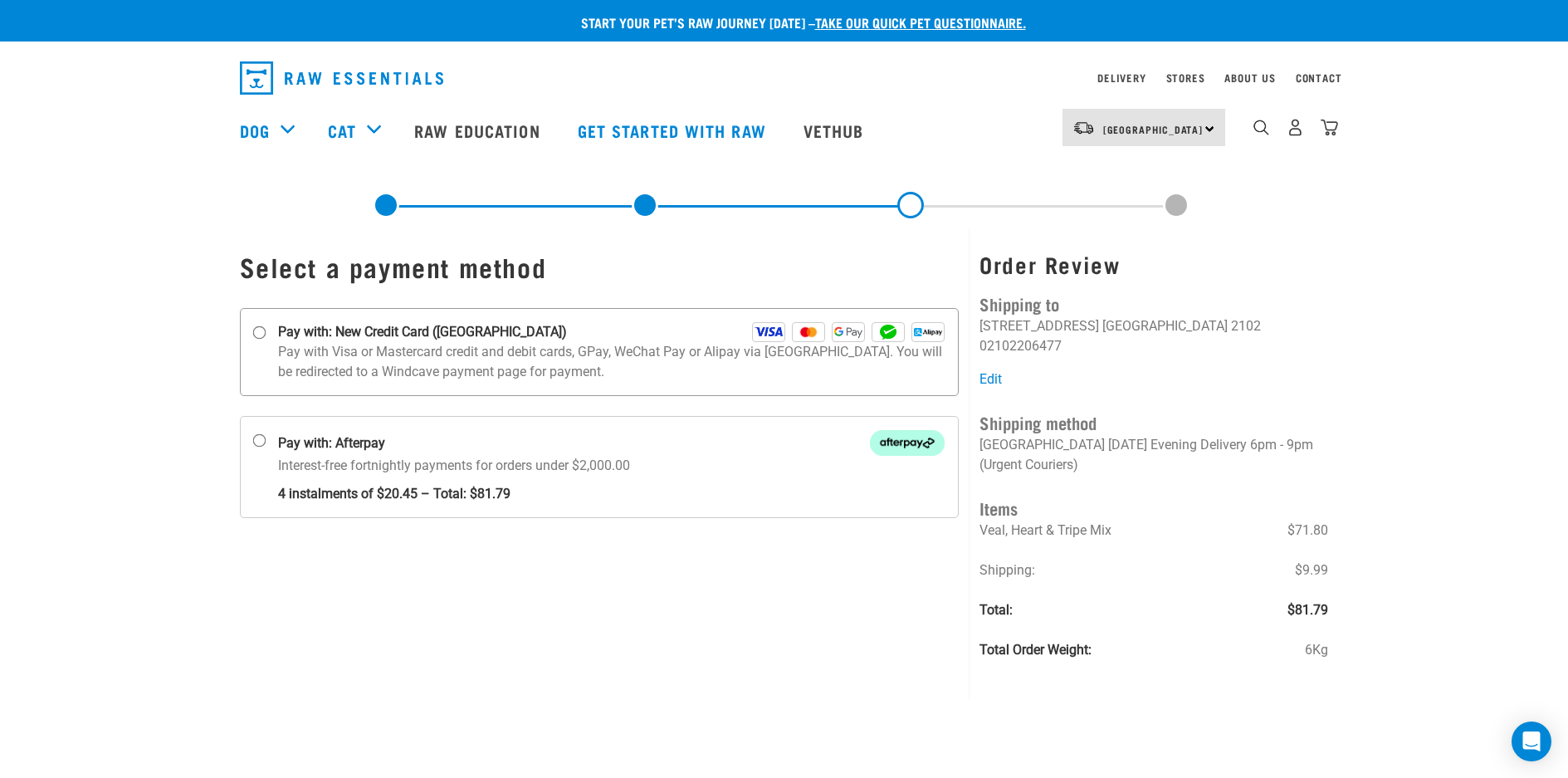
click at [600, 348] on p "Pay with Visa or Mastercard credit and debit cards, GPay, WeChat Pay or Alipay …" at bounding box center [611, 361] width 667 height 40
click at [265, 340] on input "Pay with: New Credit Card ([GEOGRAPHIC_DATA])" at bounding box center [258, 333] width 13 height 13
radio input "true"
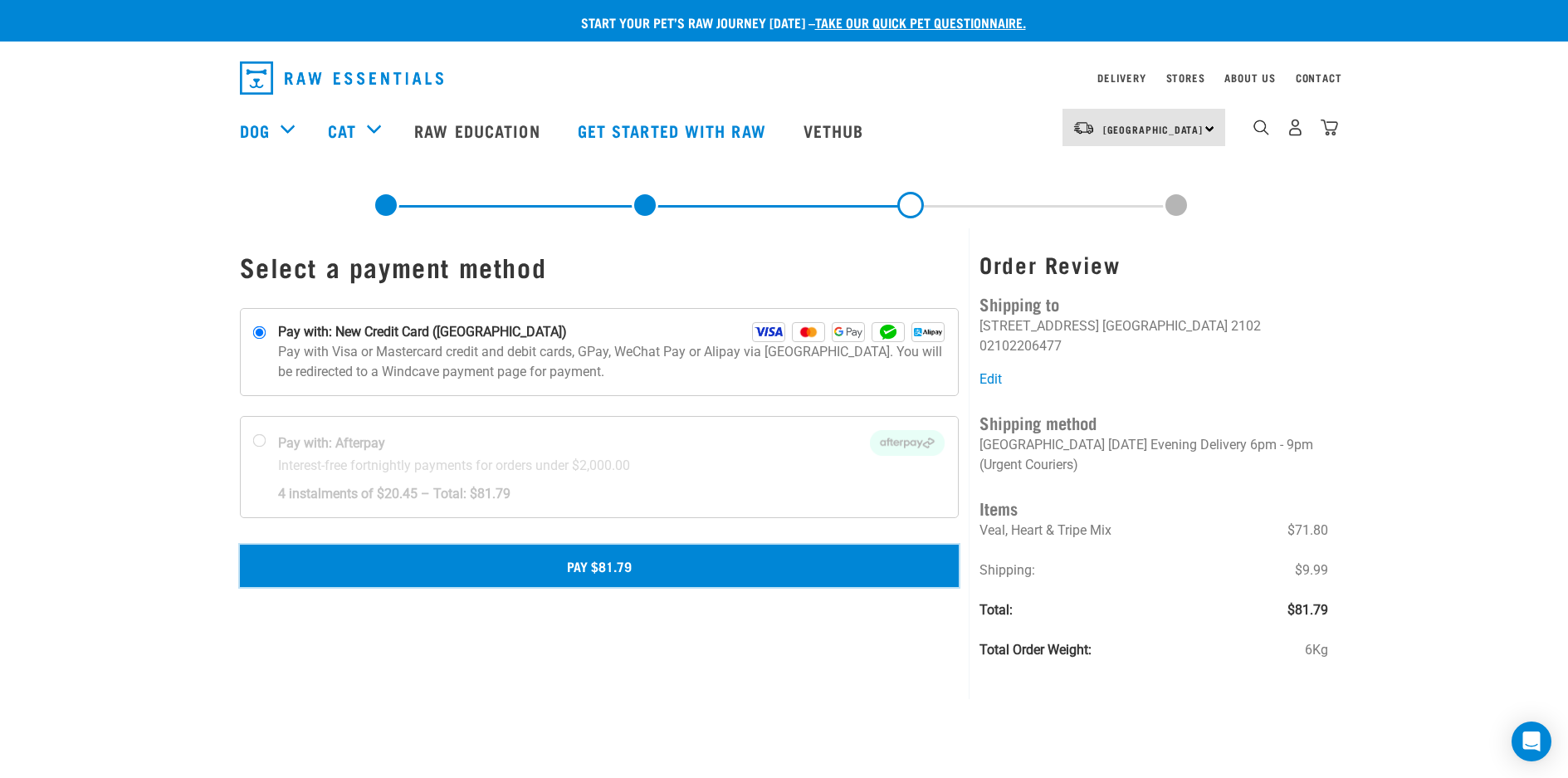
click at [581, 576] on button "Pay $81.79" at bounding box center [599, 565] width 720 height 42
